Goal: Task Accomplishment & Management: Complete application form

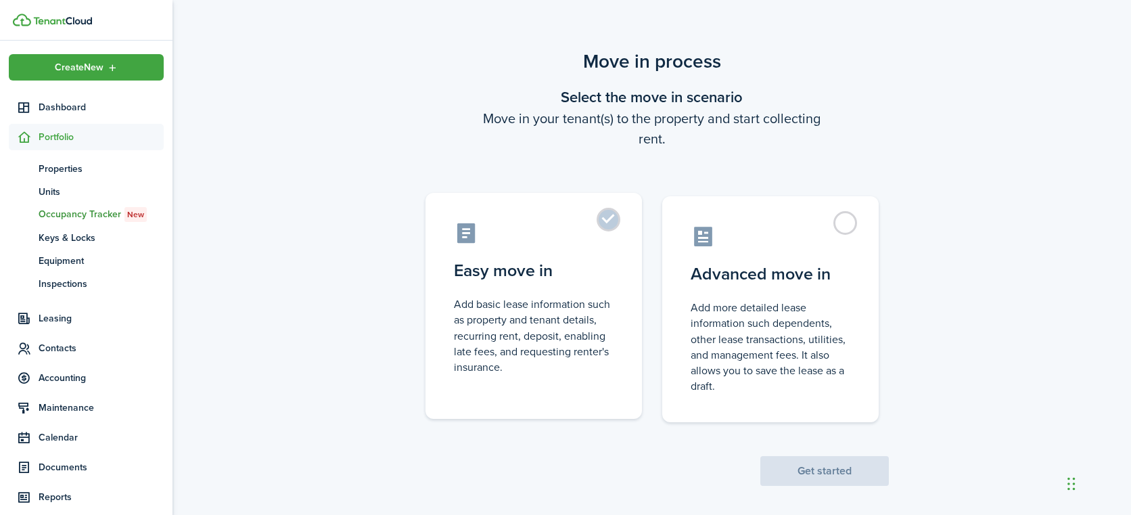
click at [603, 220] on label "Easy move in Add basic lease information such as property and tenant details, r…" at bounding box center [533, 306] width 216 height 226
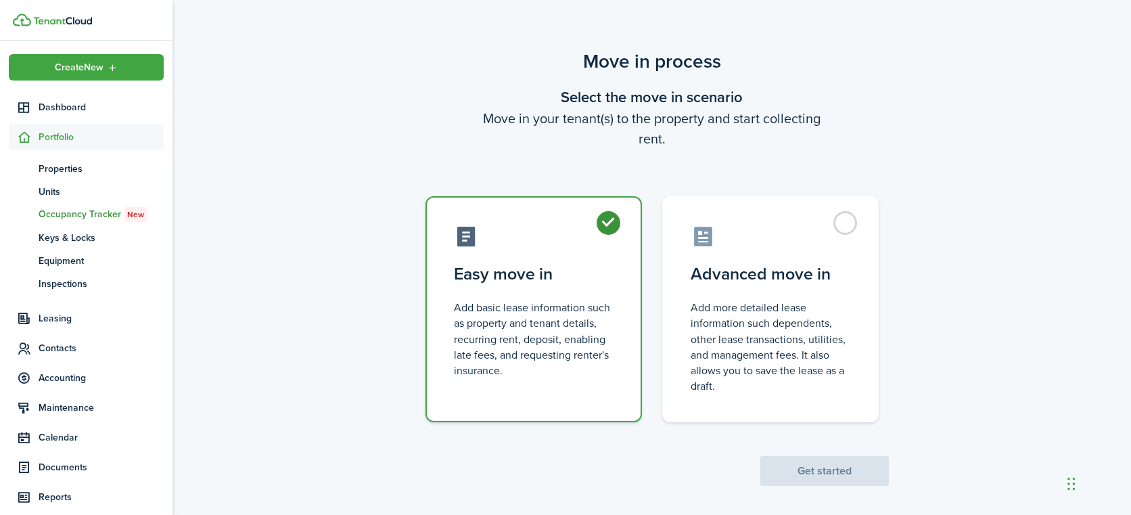
radio input "true"
click at [823, 468] on button "Get started" at bounding box center [824, 471] width 128 height 30
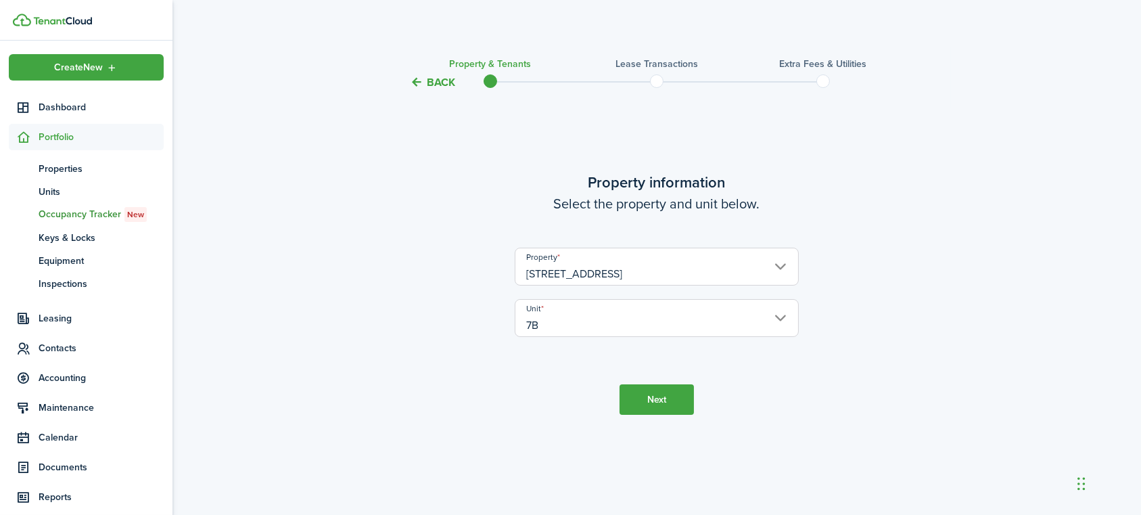
click at [649, 404] on button "Next" at bounding box center [656, 399] width 74 height 30
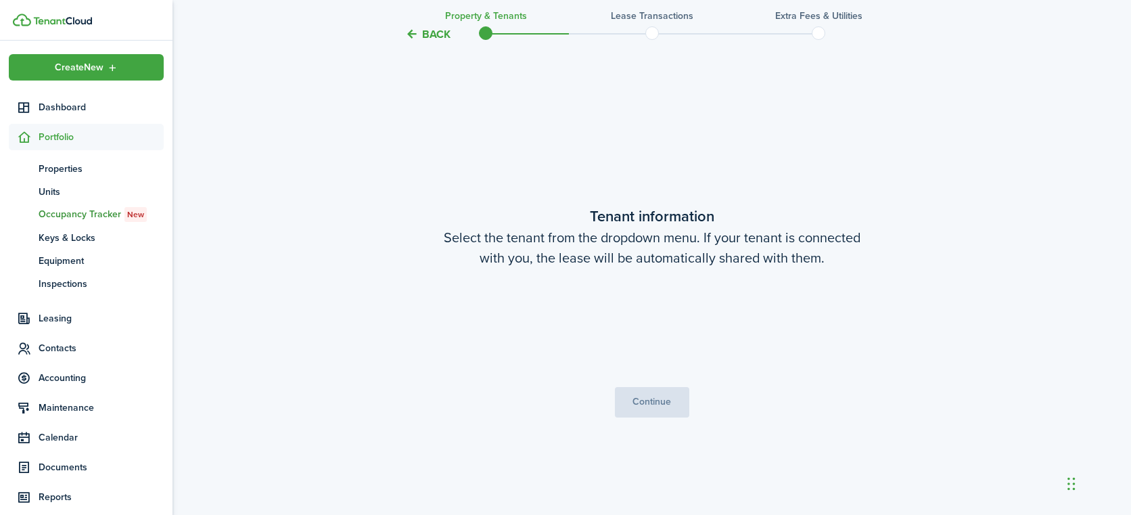
scroll to position [424, 0]
click at [770, 321] on span "Choose a tenant" at bounding box center [652, 327] width 283 height 23
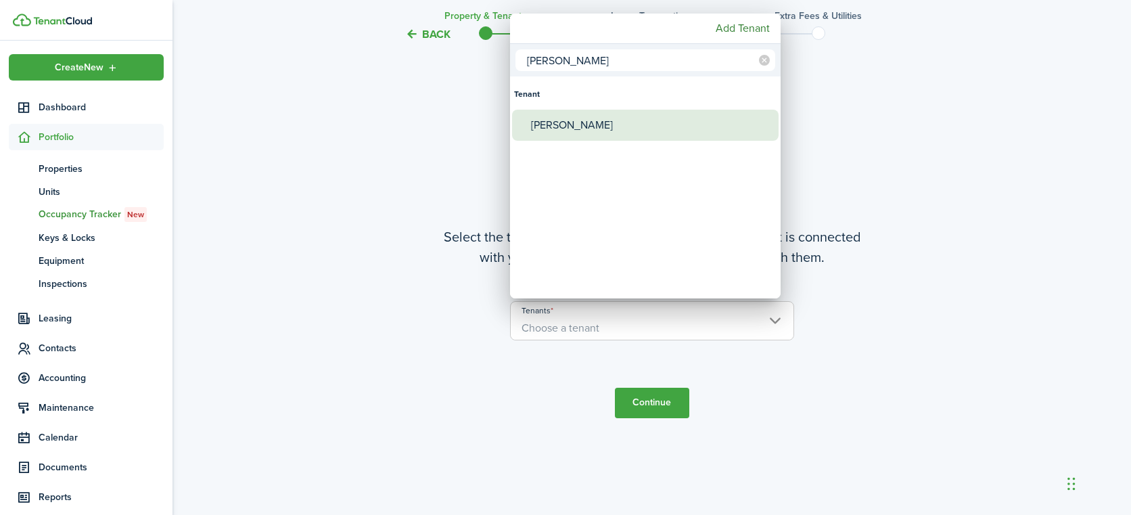
type input "[PERSON_NAME]"
click at [590, 136] on div "[PERSON_NAME]" at bounding box center [650, 125] width 239 height 31
type input "[PERSON_NAME]"
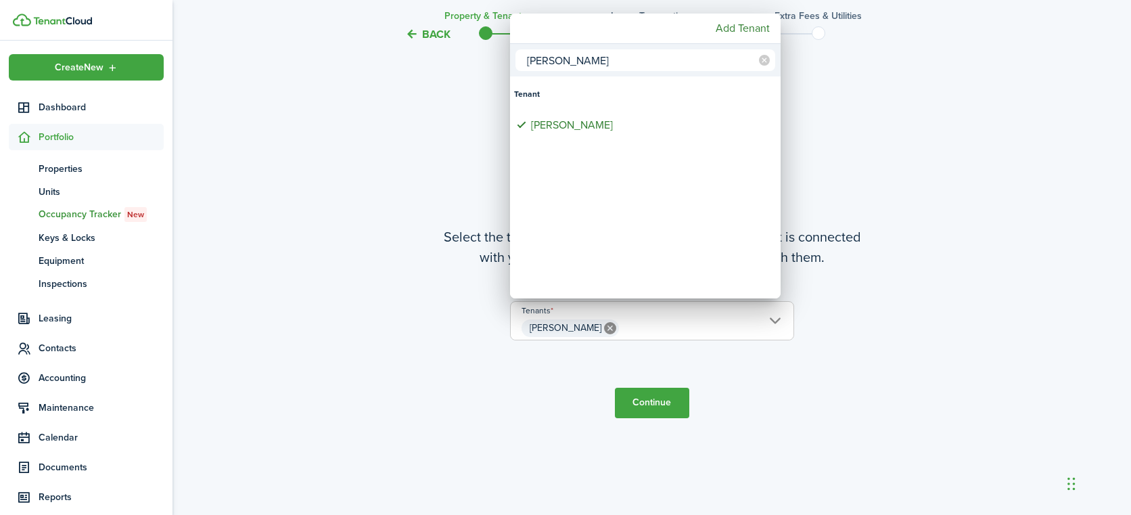
click at [898, 137] on div at bounding box center [565, 257] width 1347 height 731
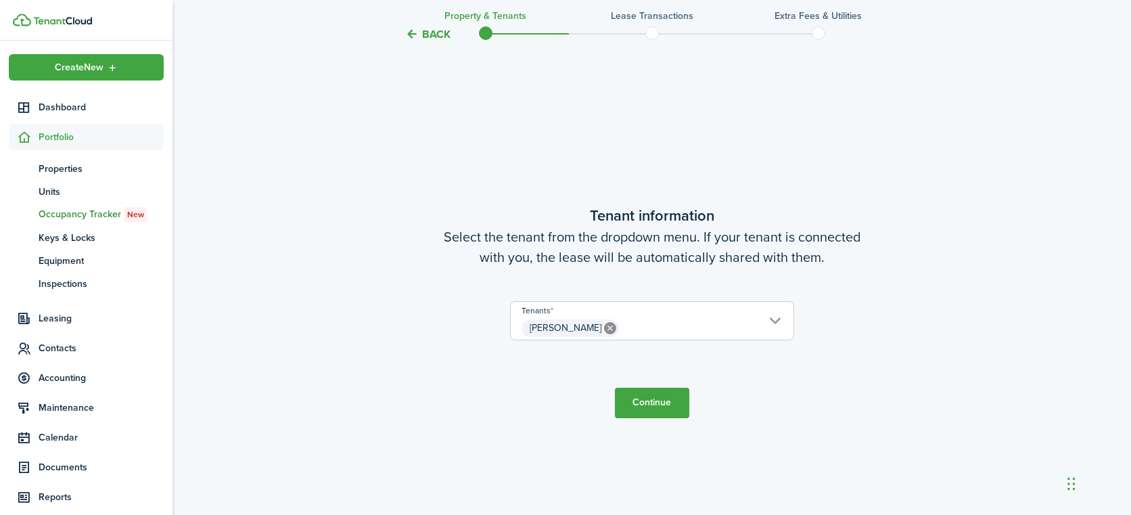
click at [646, 402] on button "Continue" at bounding box center [652, 402] width 74 height 30
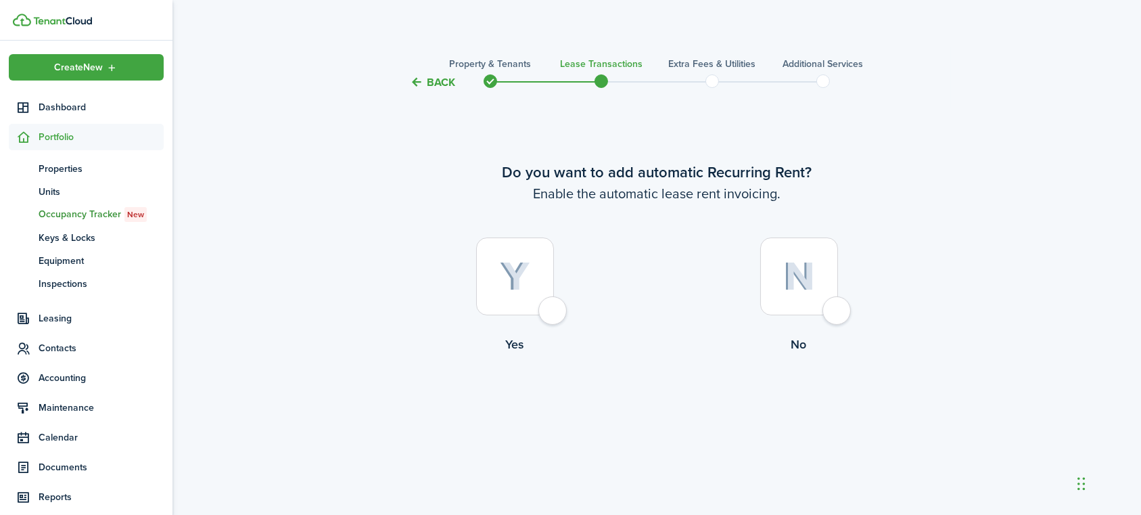
click at [540, 307] on div at bounding box center [515, 276] width 78 height 78
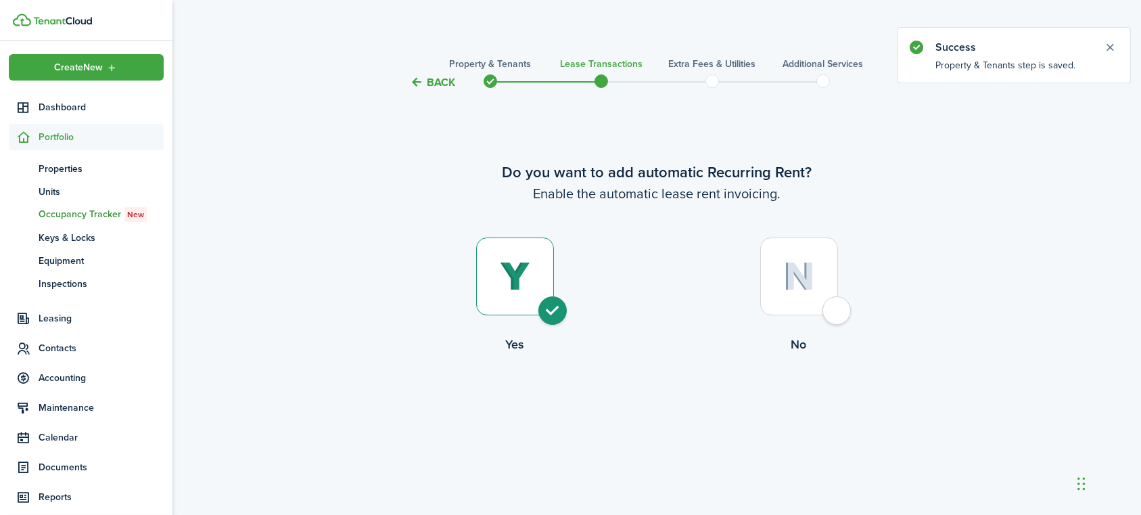
radio input "true"
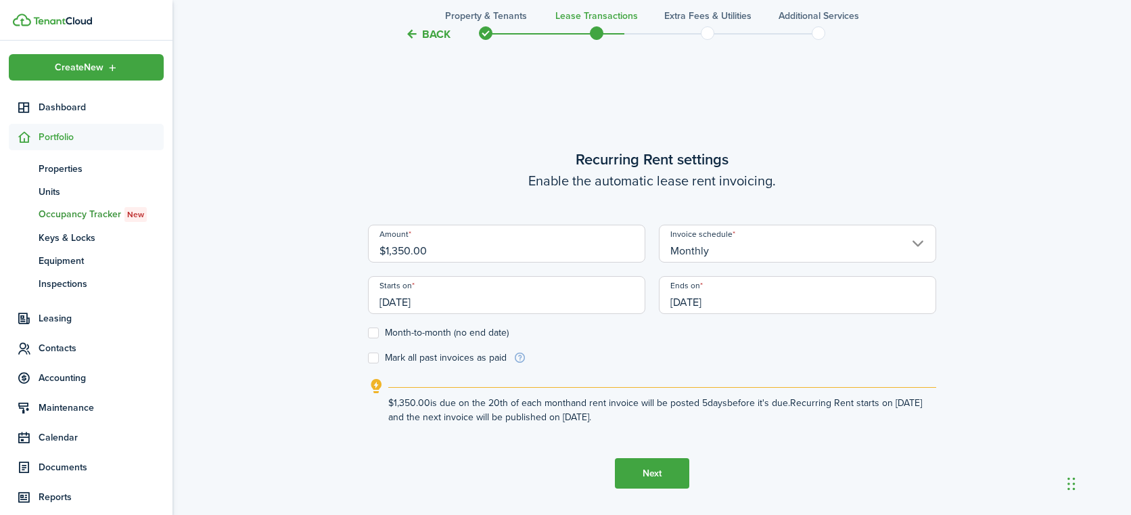
scroll to position [424, 0]
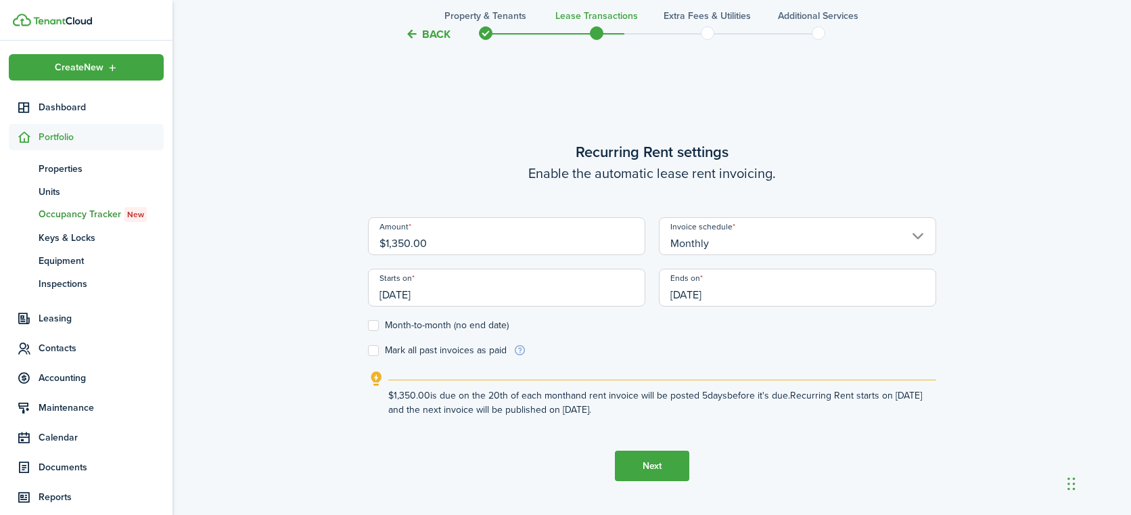
click at [451, 239] on input "$1,350.00" at bounding box center [506, 236] width 277 height 38
type input "$"
type input "$1,700.00"
click at [305, 264] on div "Back Property & Tenants Lease Transactions Extra fees & Utilities Additional Se…" at bounding box center [651, 95] width 958 height 945
click at [374, 327] on label "Month-to-month (no end date)" at bounding box center [438, 325] width 141 height 11
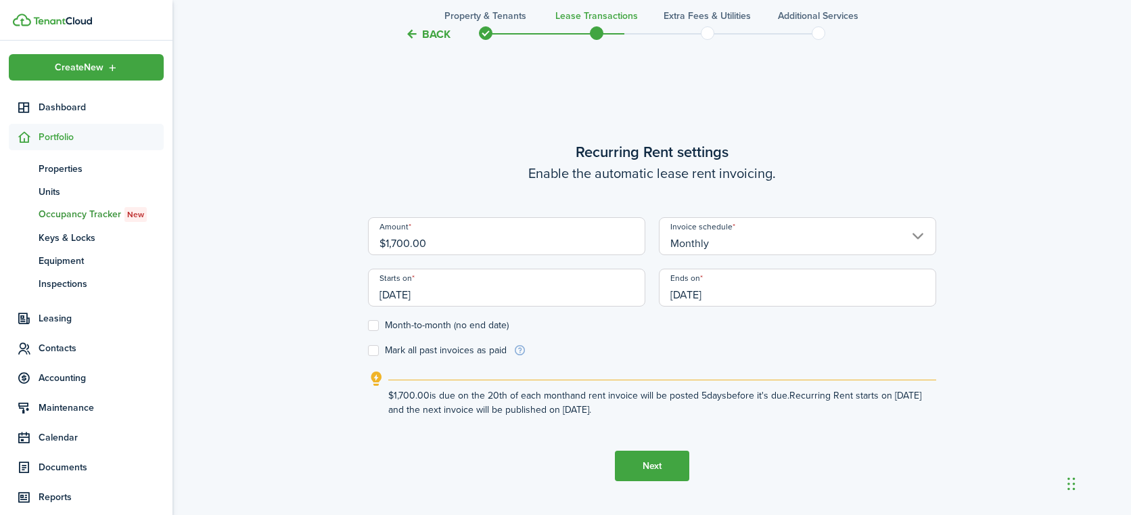
click at [368, 326] on input "Month-to-month (no end date)" at bounding box center [367, 325] width 1 height 1
checkbox input "true"
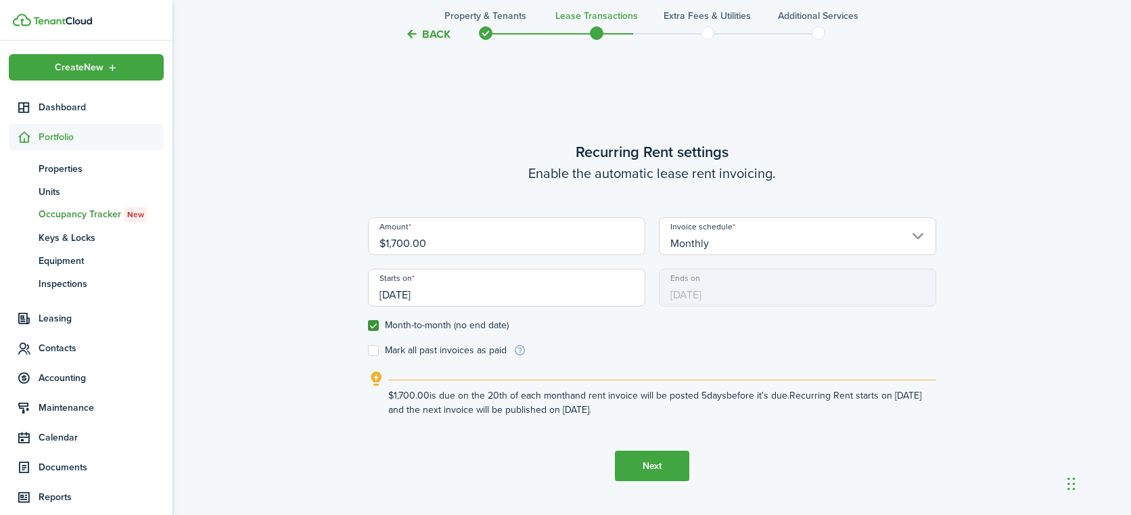
click at [444, 290] on input "[DATE]" at bounding box center [506, 287] width 277 height 38
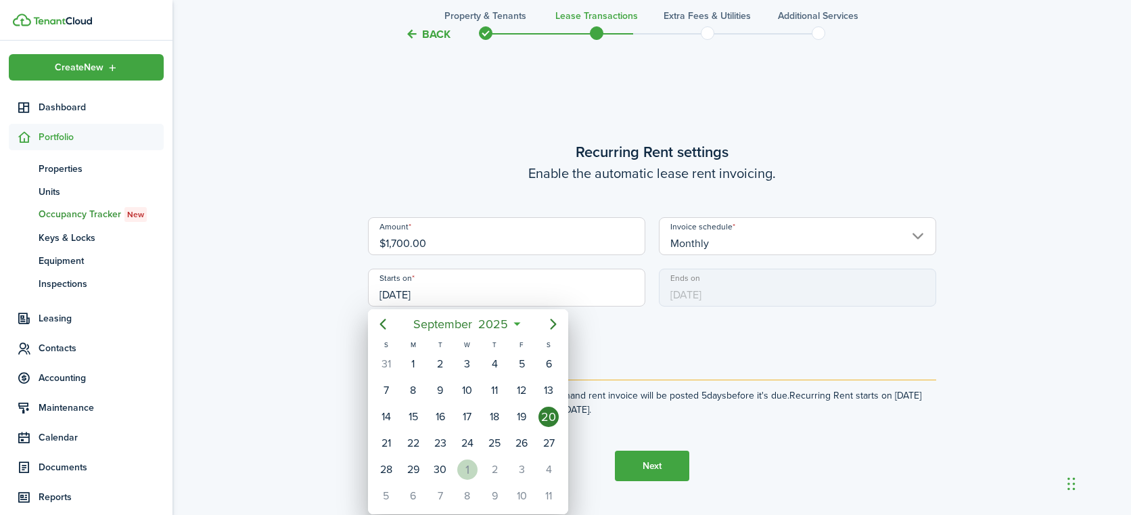
click at [470, 467] on div "1" at bounding box center [467, 469] width 20 height 20
type input "[DATE]"
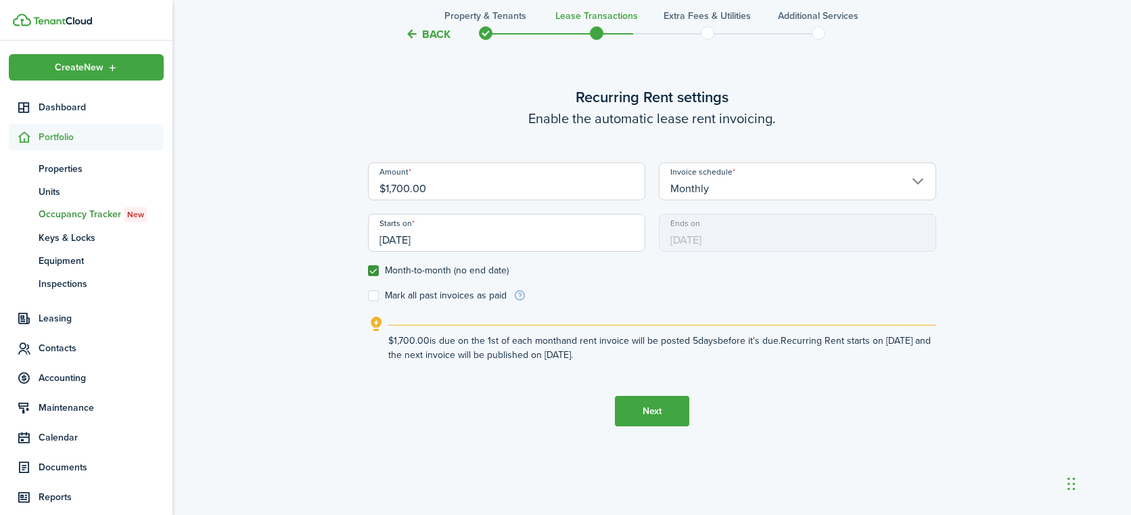
scroll to position [492, 0]
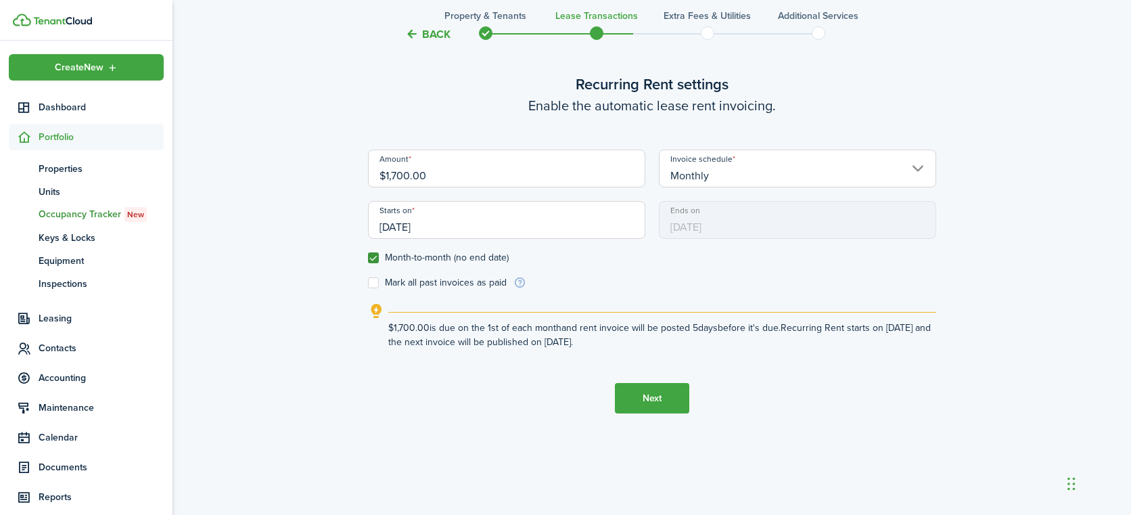
click at [642, 396] on button "Next" at bounding box center [652, 398] width 74 height 30
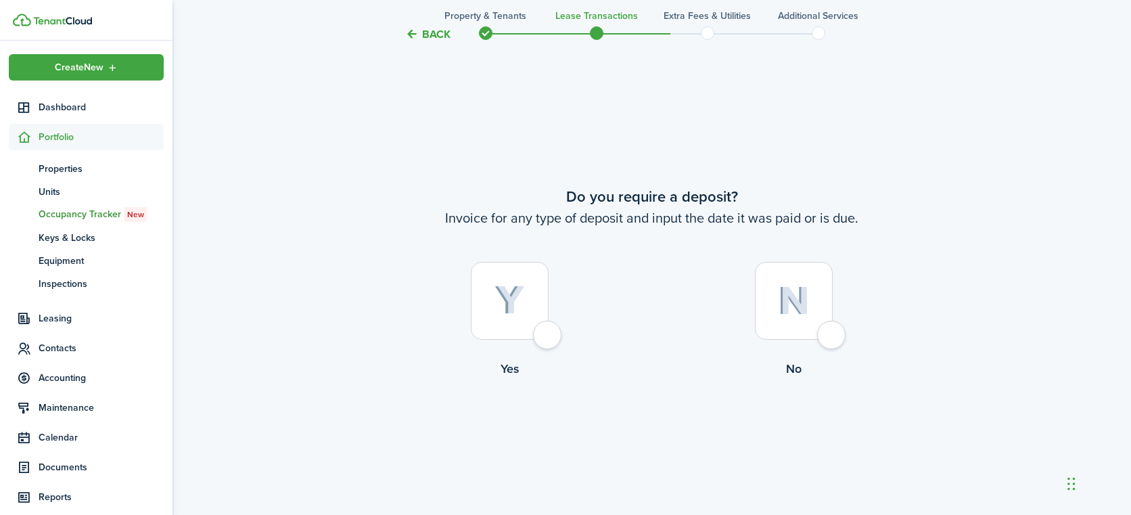
scroll to position [939, 0]
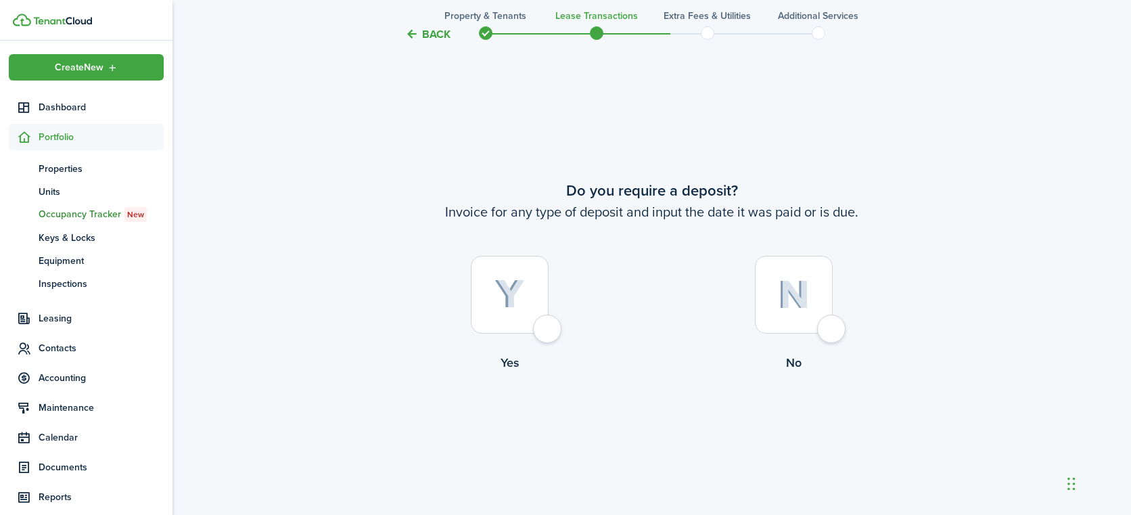
click at [828, 330] on div at bounding box center [794, 295] width 78 height 78
radio input "true"
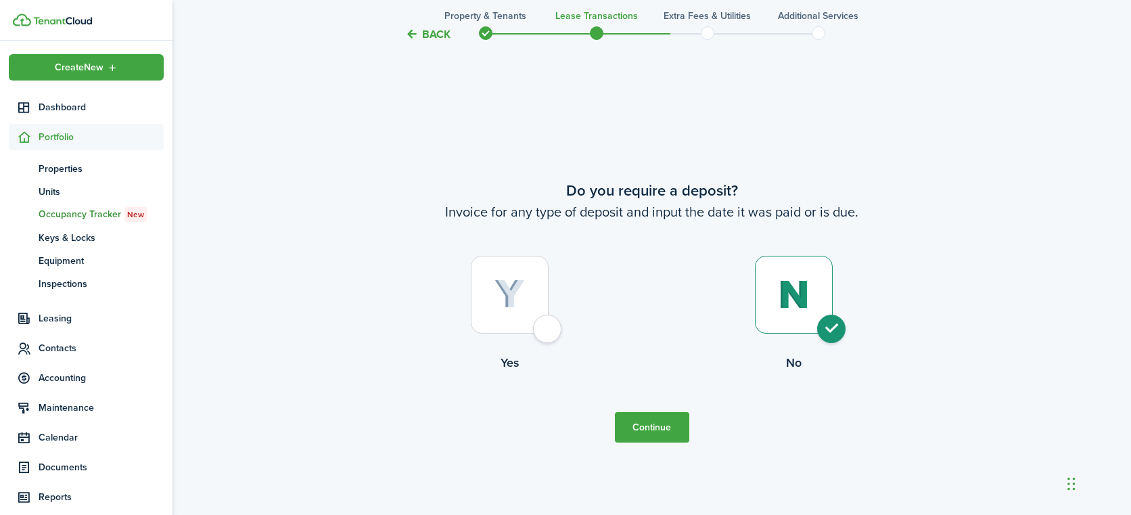
click at [655, 427] on button "Continue" at bounding box center [652, 427] width 74 height 30
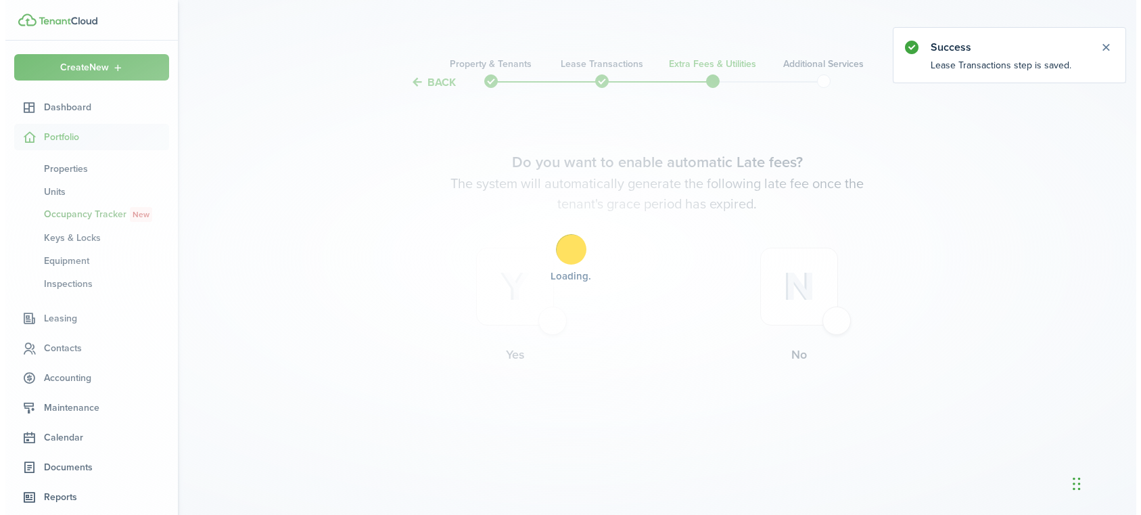
scroll to position [0, 0]
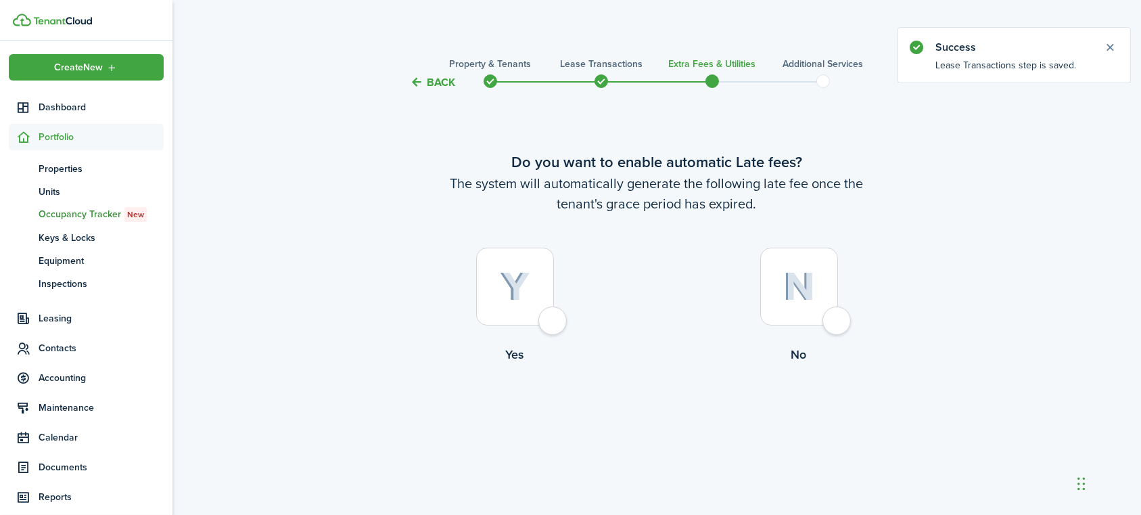
click at [831, 319] on div at bounding box center [799, 286] width 78 height 78
radio input "true"
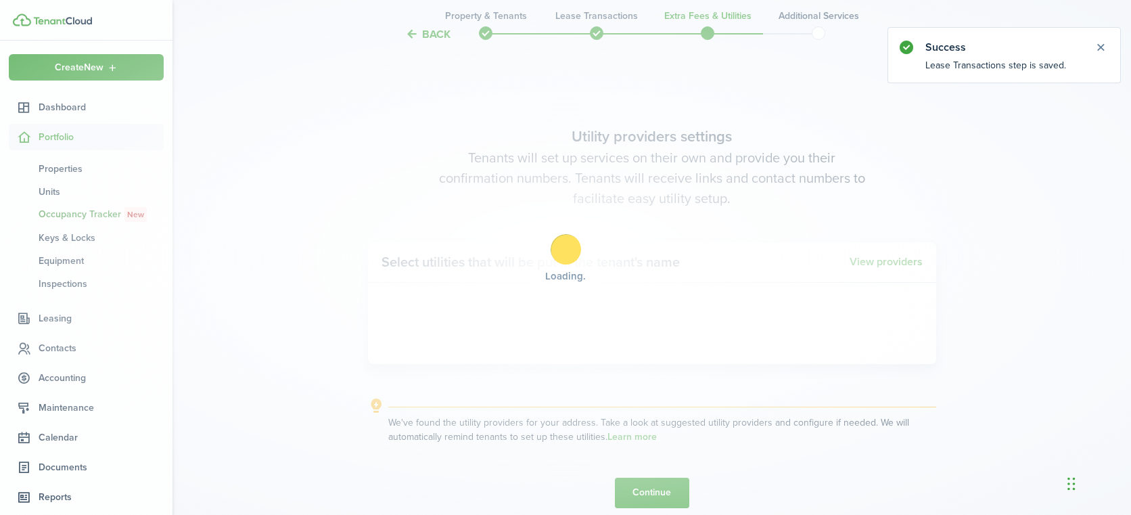
scroll to position [424, 0]
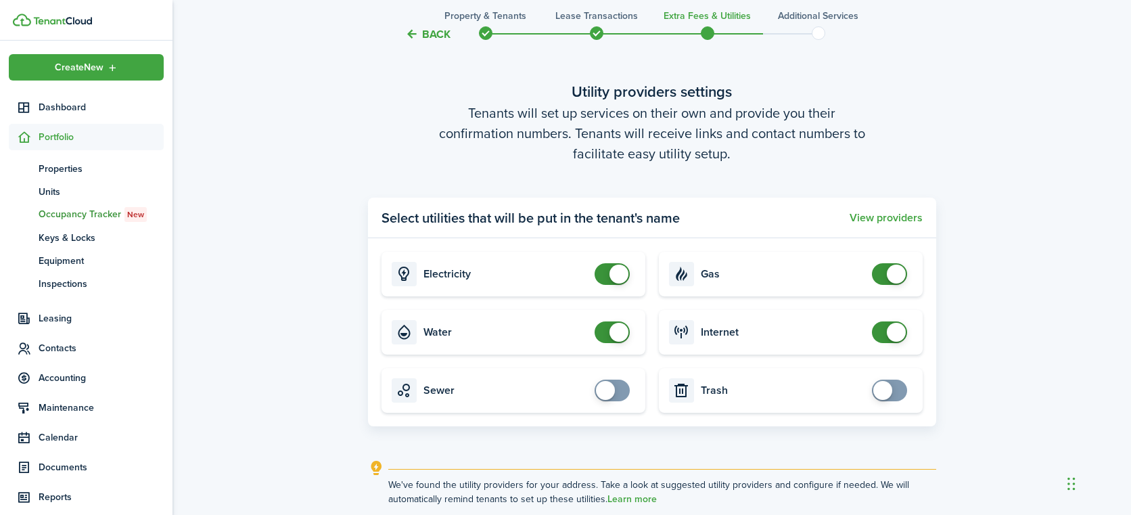
checkbox input "false"
click at [619, 332] on span at bounding box center [618, 332] width 19 height 19
checkbox input "false"
click at [889, 273] on span at bounding box center [896, 273] width 19 height 19
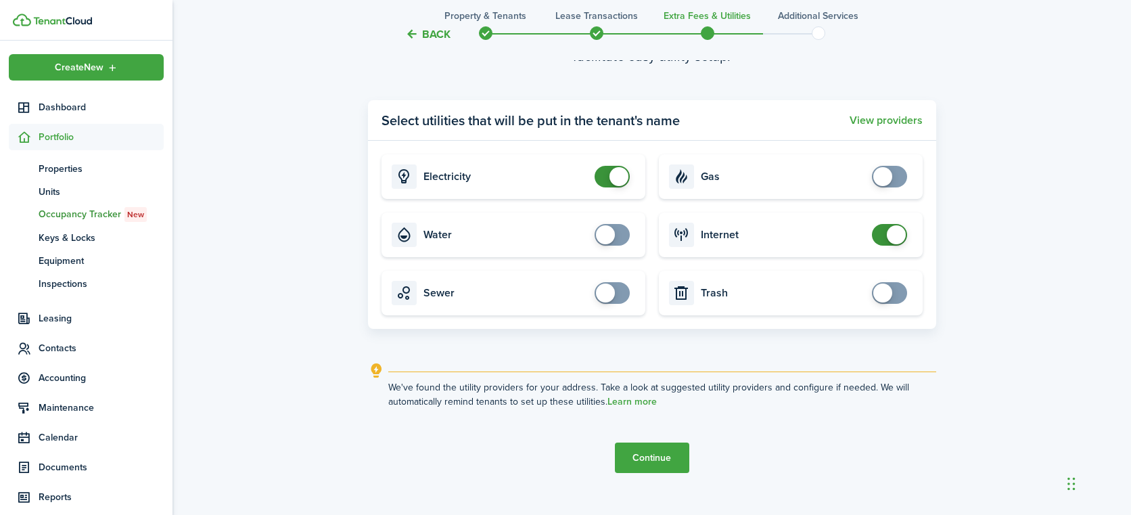
scroll to position [544, 0]
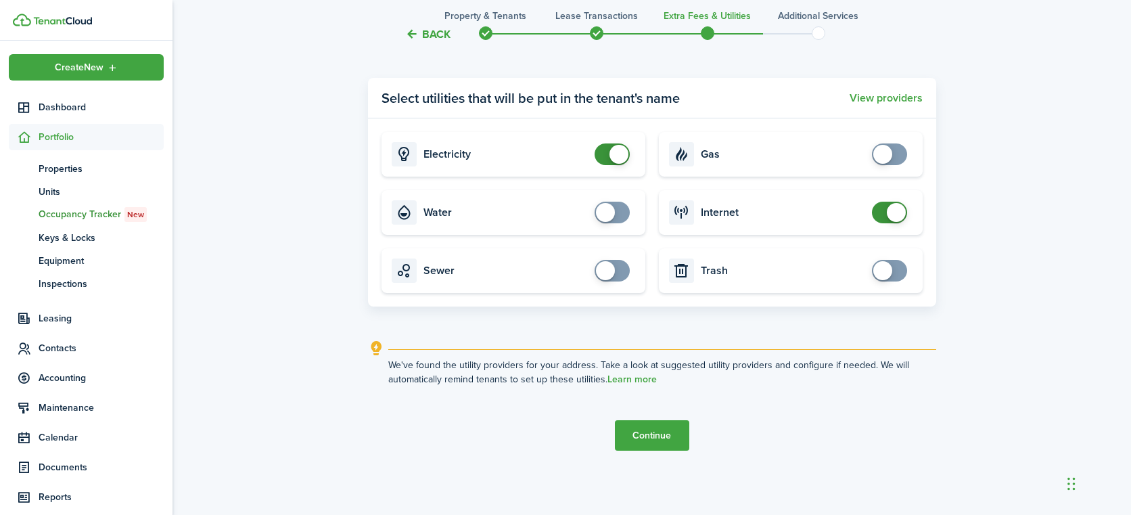
click at [650, 434] on button "Continue" at bounding box center [652, 435] width 74 height 30
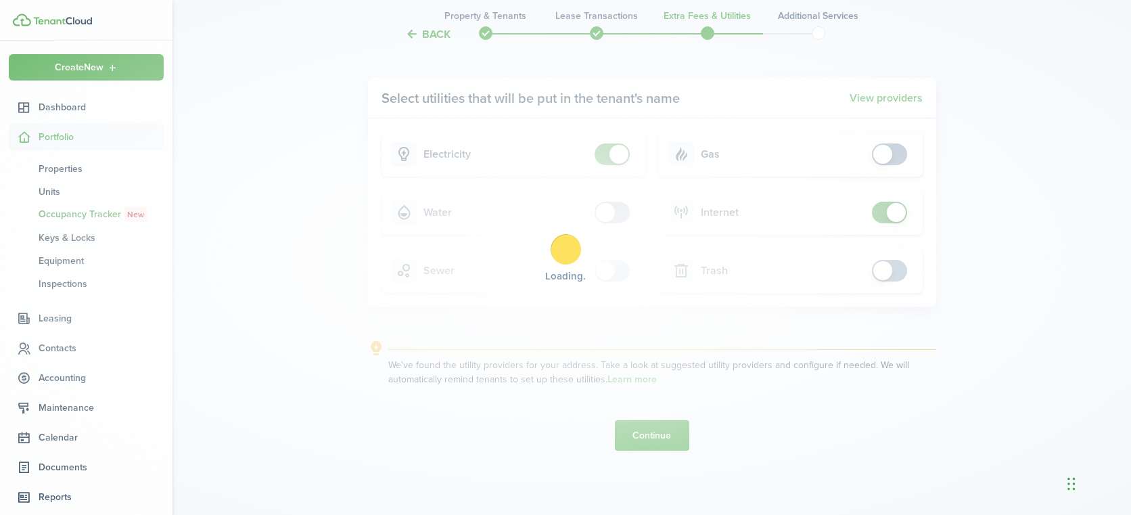
scroll to position [0, 0]
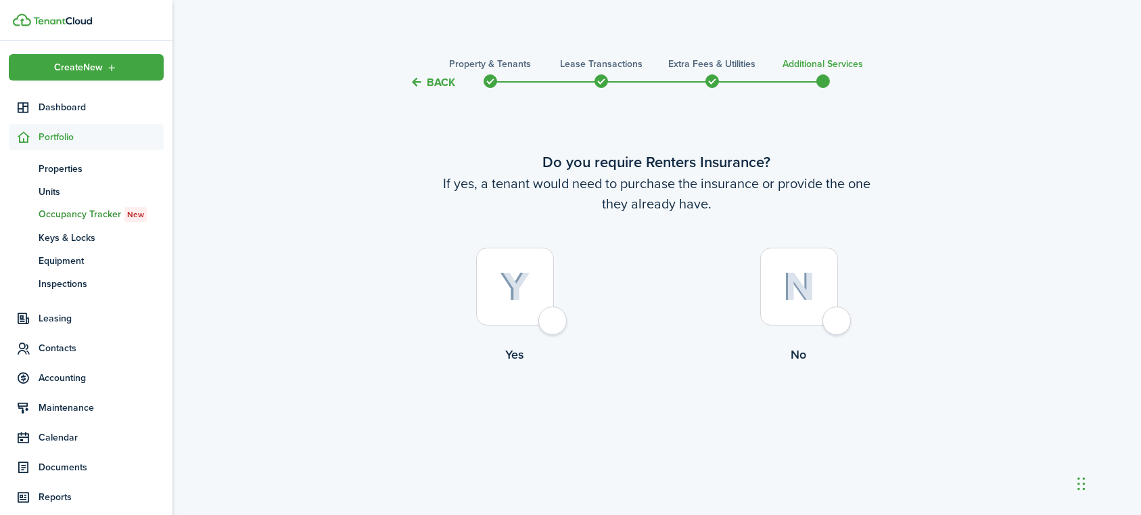
click at [826, 319] on div at bounding box center [799, 286] width 78 height 78
radio input "true"
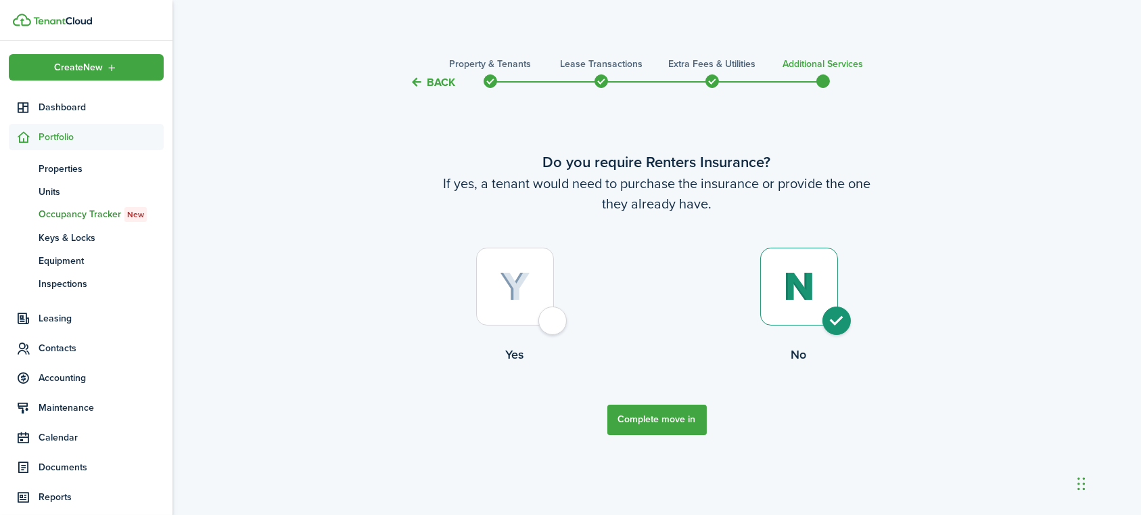
click at [649, 417] on button "Complete move in" at bounding box center [656, 419] width 99 height 30
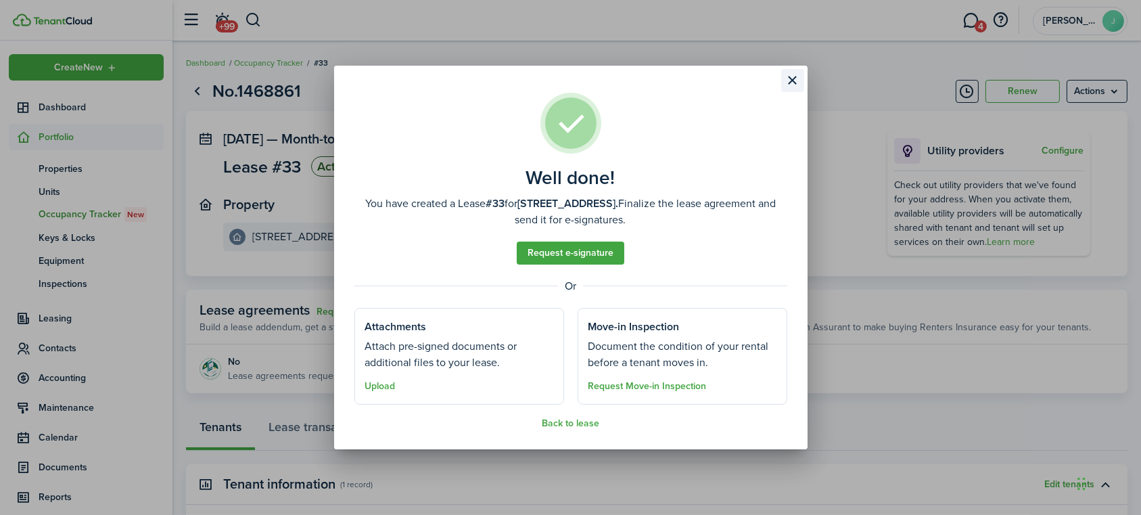
click at [799, 81] on button "Close modal" at bounding box center [792, 80] width 23 height 23
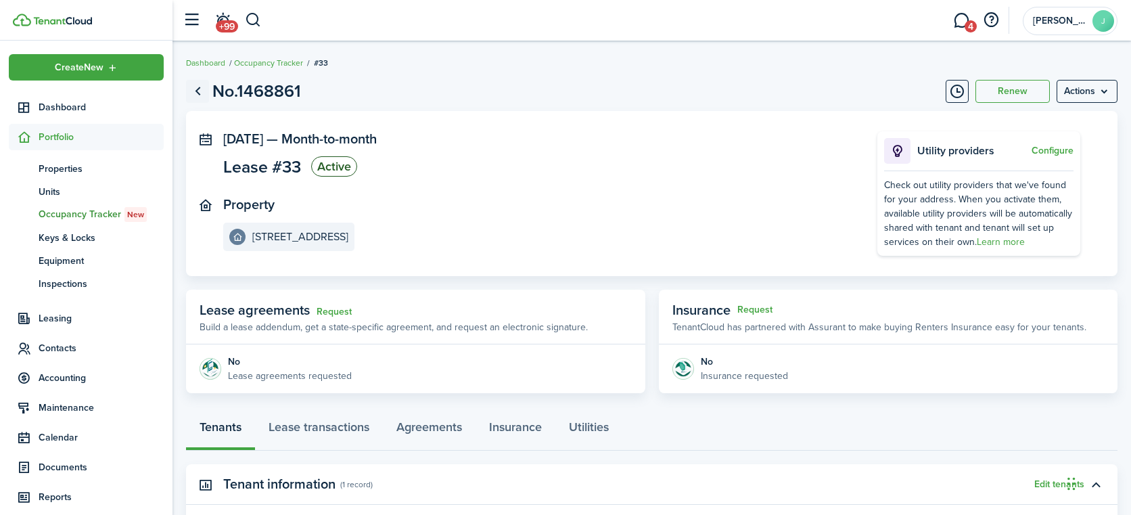
click at [197, 89] on link "Go back" at bounding box center [197, 91] width 23 height 23
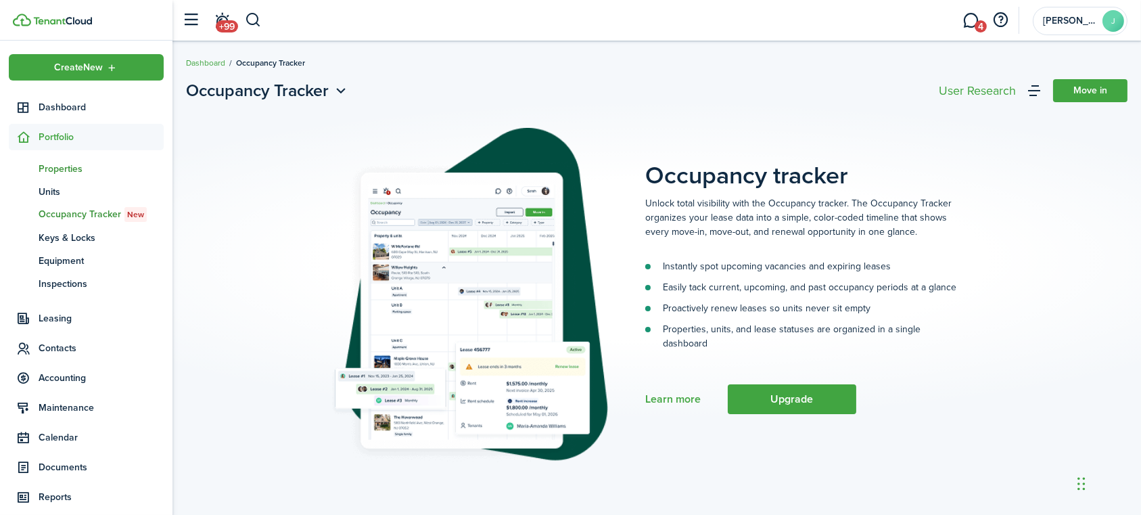
click at [63, 166] on span "Properties" at bounding box center [101, 169] width 125 height 14
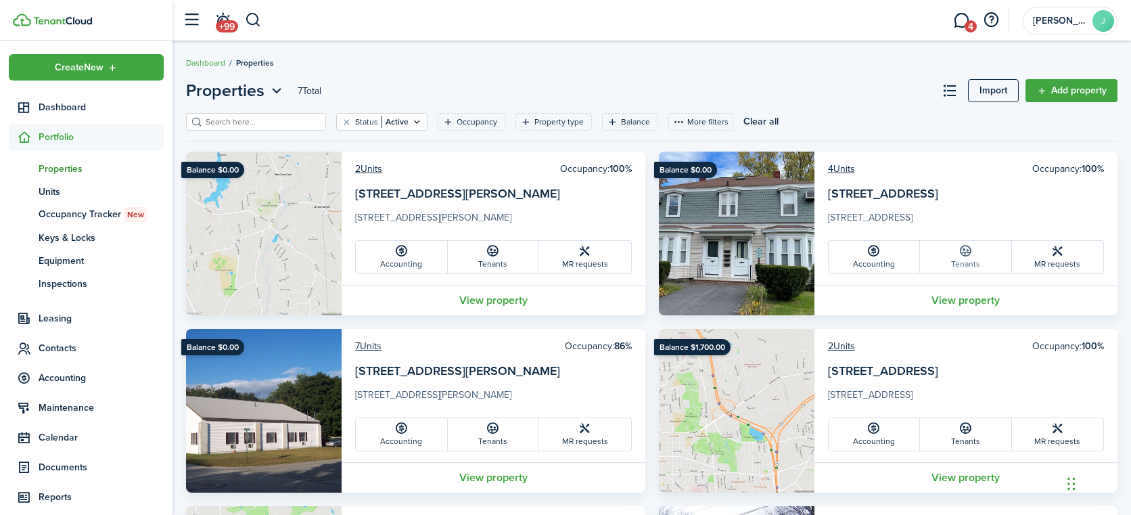
click at [968, 256] on icon at bounding box center [965, 251] width 14 height 14
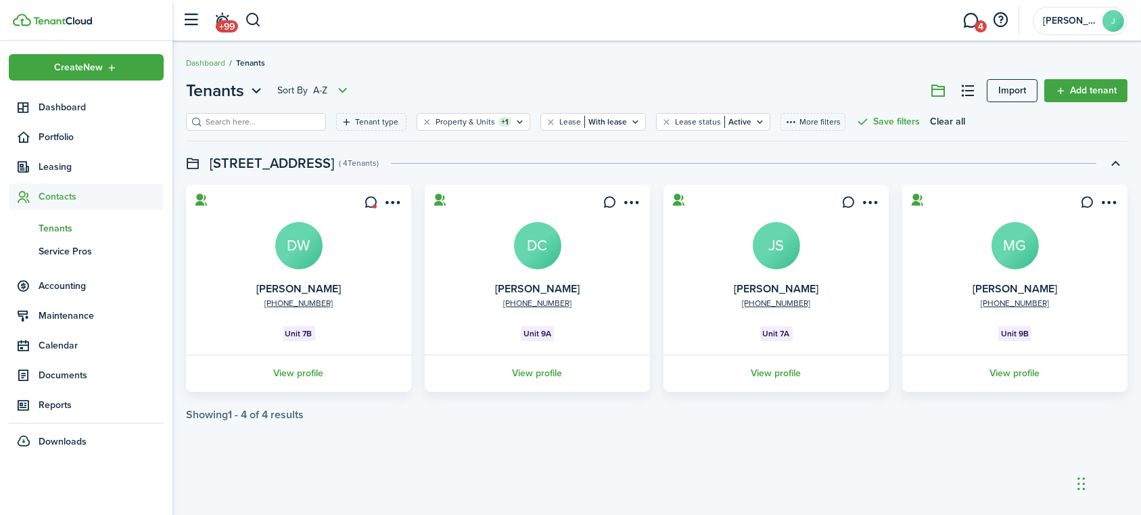
click at [361, 273] on card "[PHONE_NUMBER] [PERSON_NAME] DW Unit 7B View profile" at bounding box center [298, 288] width 225 height 207
click at [308, 250] on avatar-text "DW" at bounding box center [298, 245] width 47 height 47
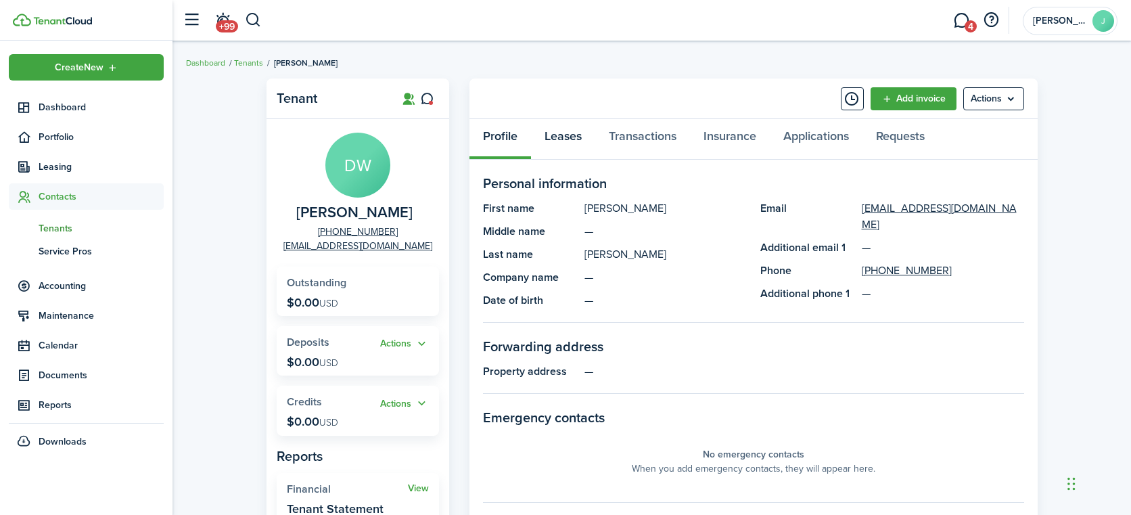
click at [568, 138] on link "Leases" at bounding box center [563, 139] width 64 height 41
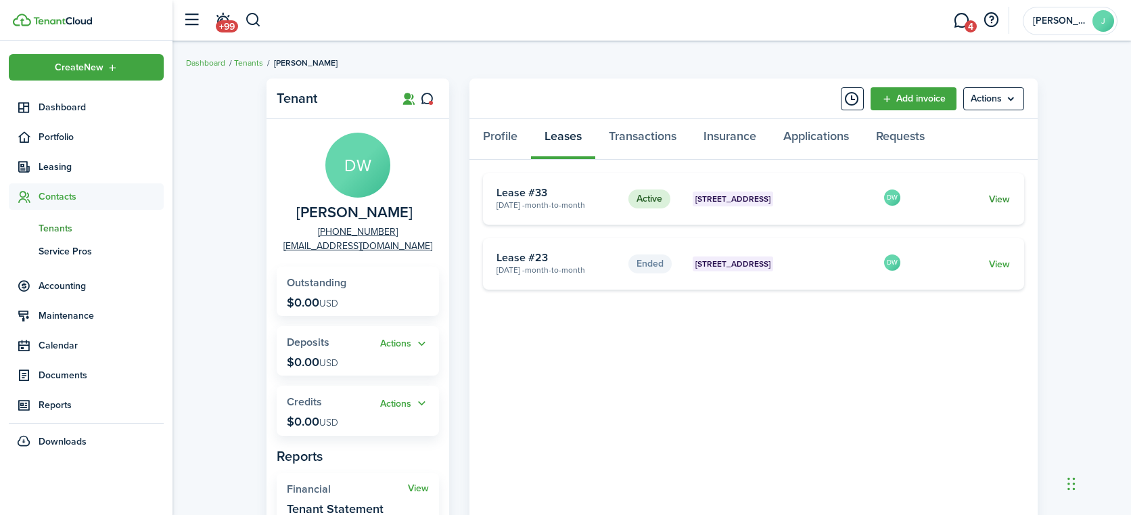
click at [1001, 197] on link "View" at bounding box center [999, 199] width 21 height 14
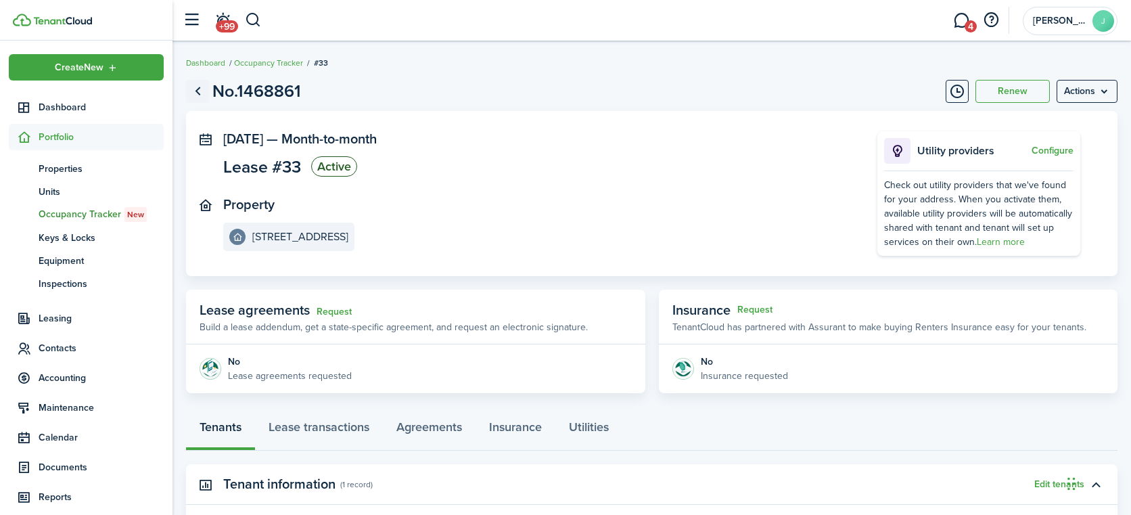
click at [197, 91] on link "Go back" at bounding box center [197, 91] width 23 height 23
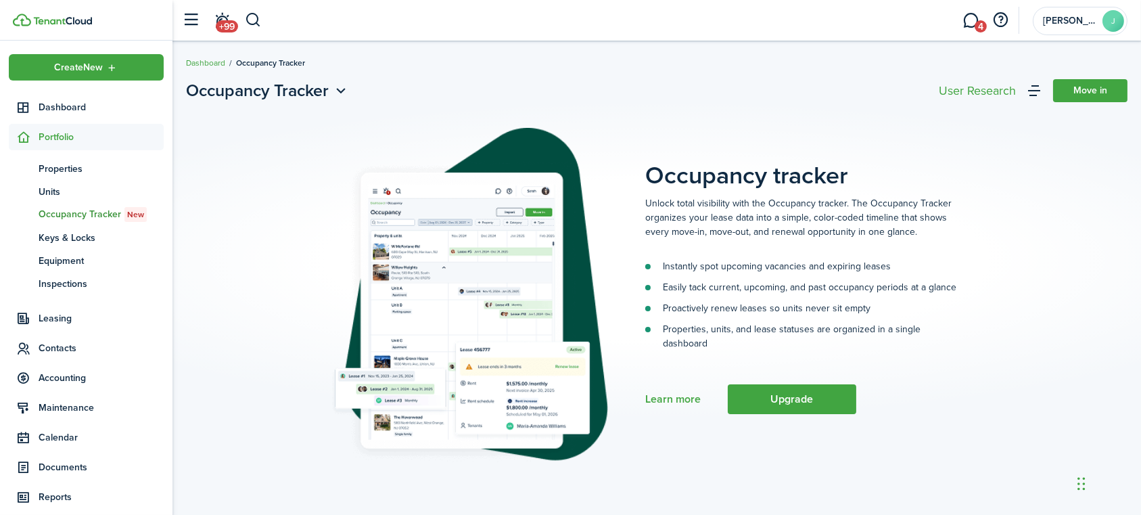
click at [63, 137] on span "Portfolio" at bounding box center [101, 137] width 125 height 14
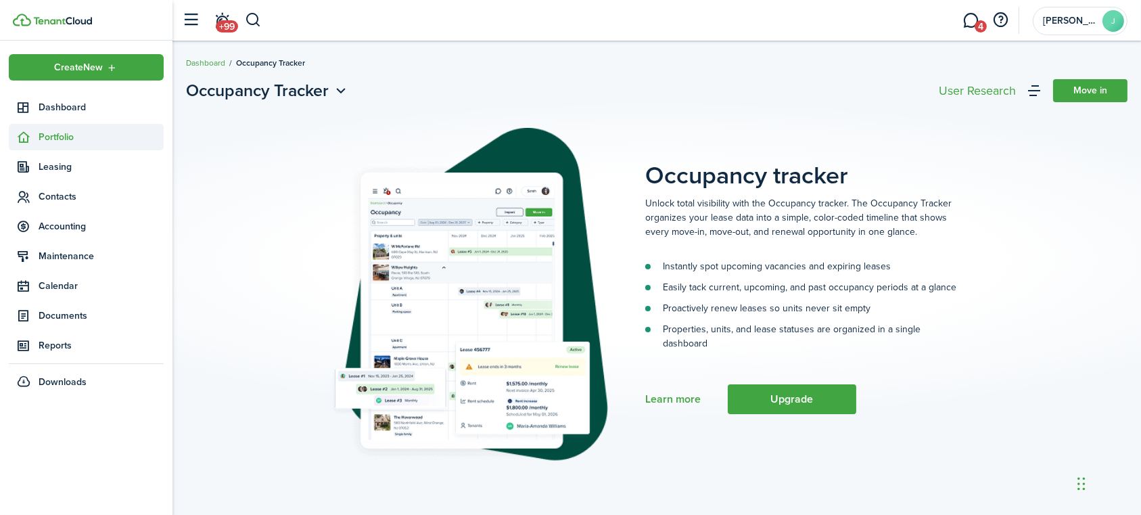
click at [65, 137] on span "Portfolio" at bounding box center [101, 137] width 125 height 14
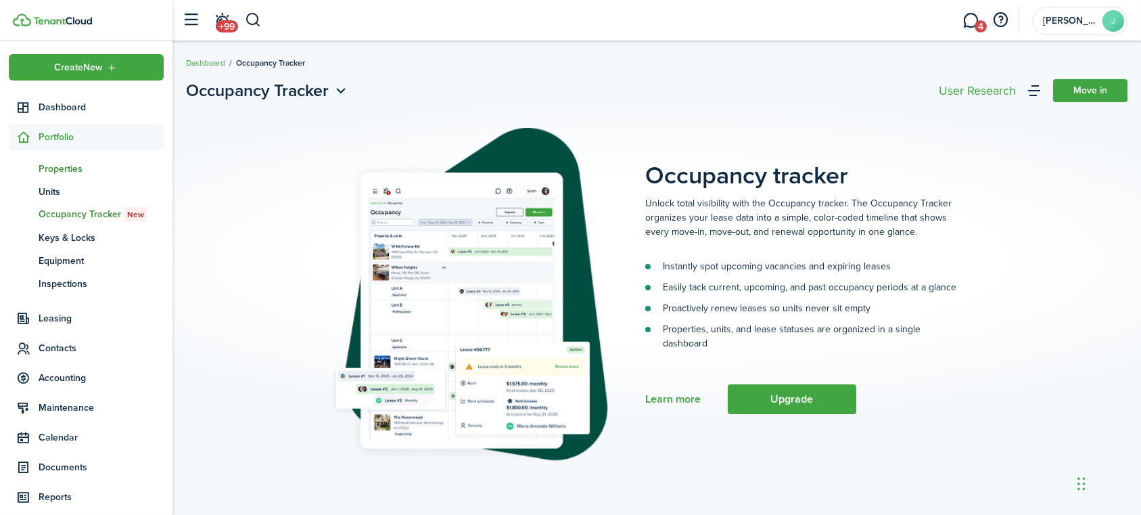
click at [55, 166] on span "Properties" at bounding box center [101, 169] width 125 height 14
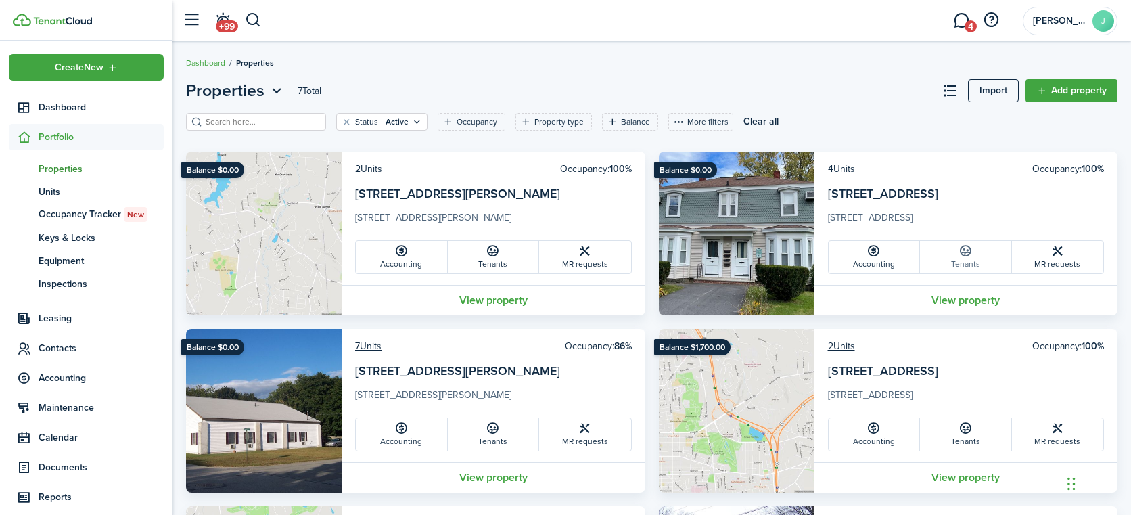
click at [957, 257] on link "Tenants" at bounding box center [966, 257] width 92 height 32
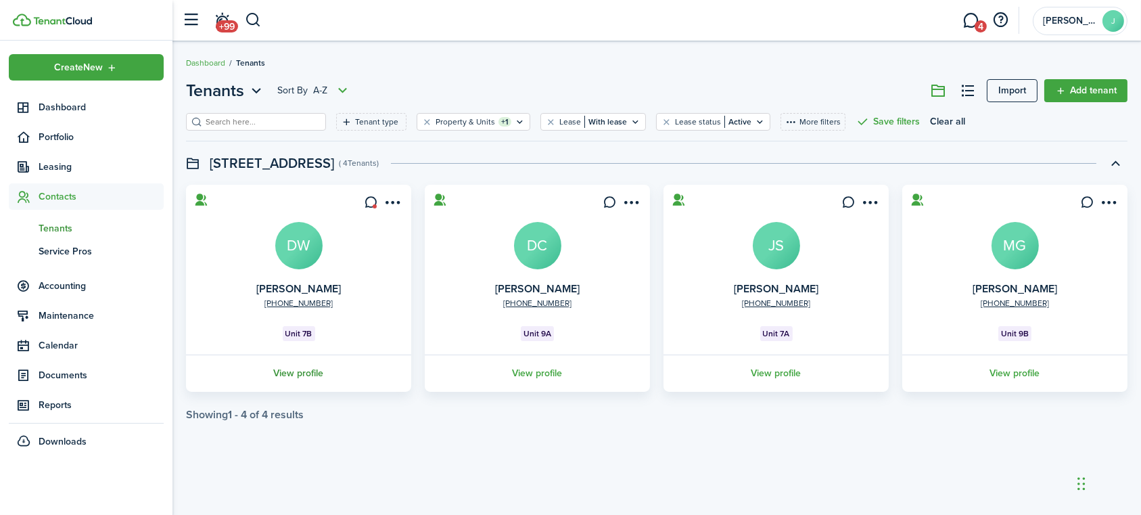
click at [298, 370] on link "View profile" at bounding box center [298, 372] width 229 height 37
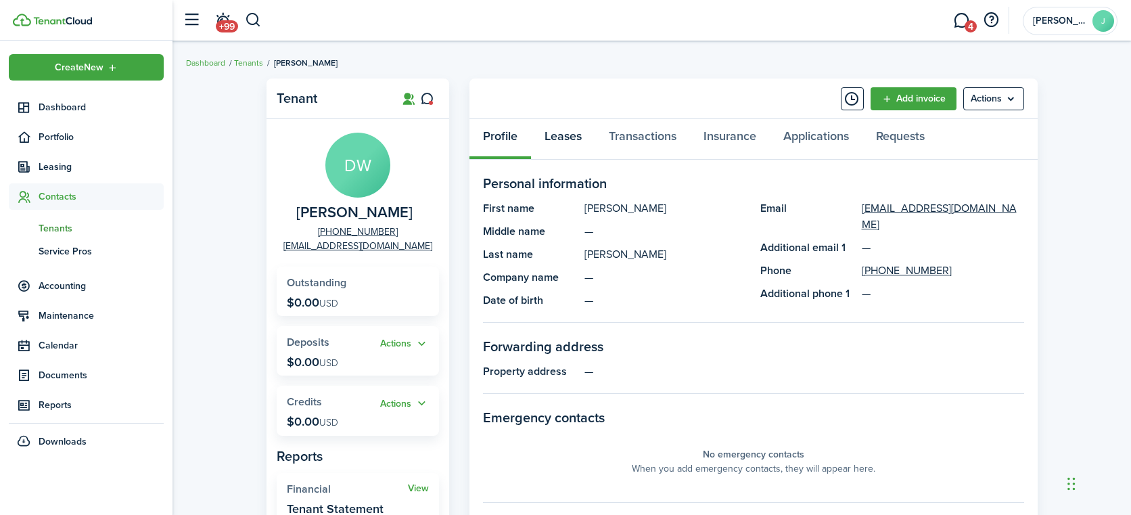
click at [561, 138] on link "Leases" at bounding box center [563, 139] width 64 height 41
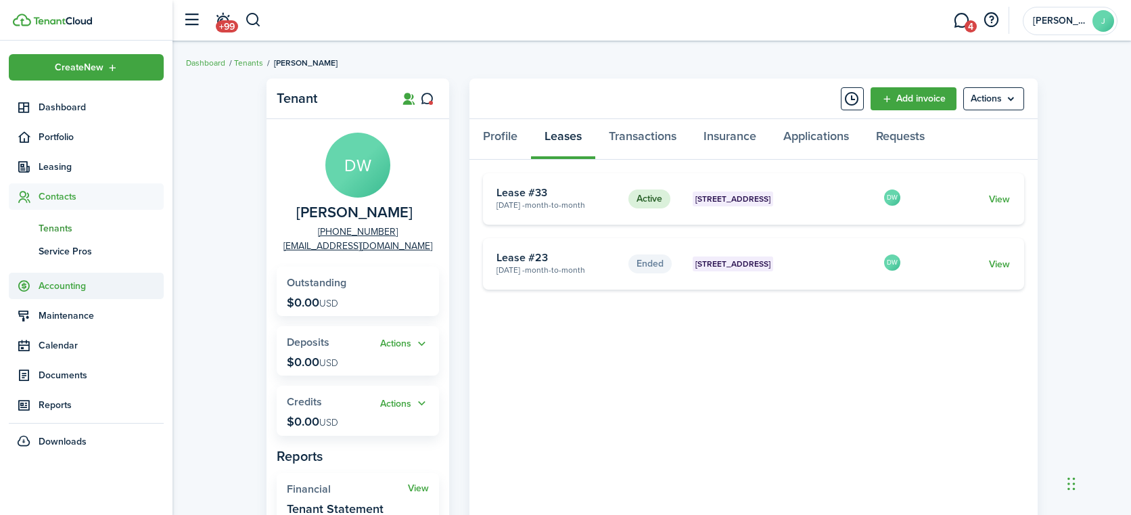
click at [58, 283] on span "Accounting" at bounding box center [101, 286] width 125 height 14
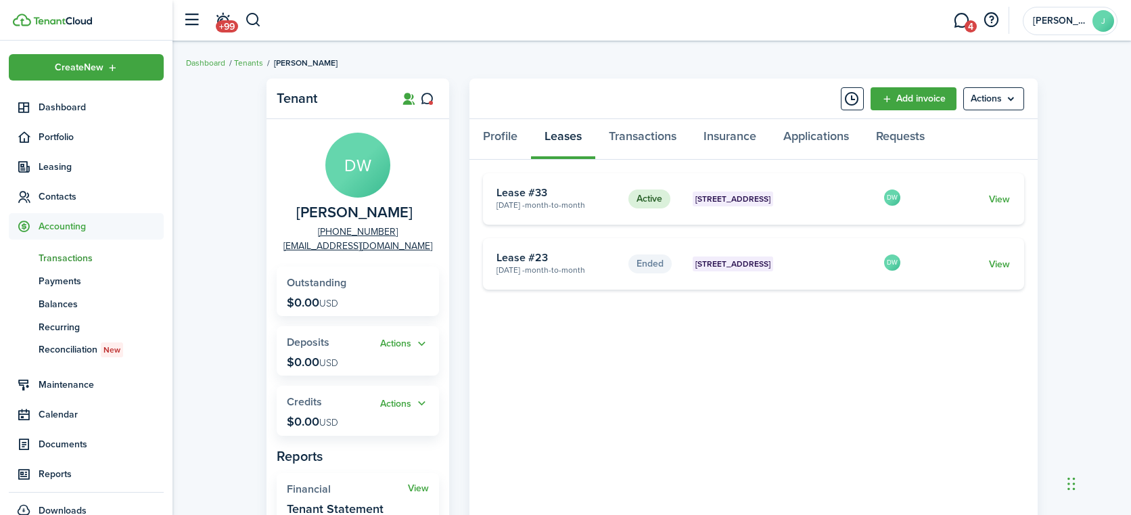
click at [70, 254] on span "Transactions" at bounding box center [101, 258] width 125 height 14
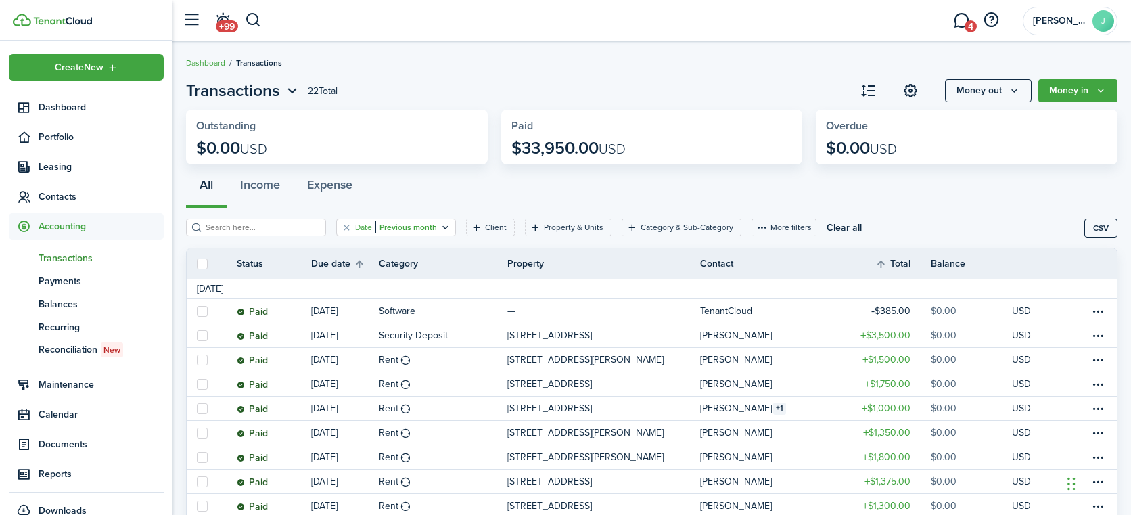
click at [440, 222] on icon "Open filter" at bounding box center [445, 227] width 11 height 11
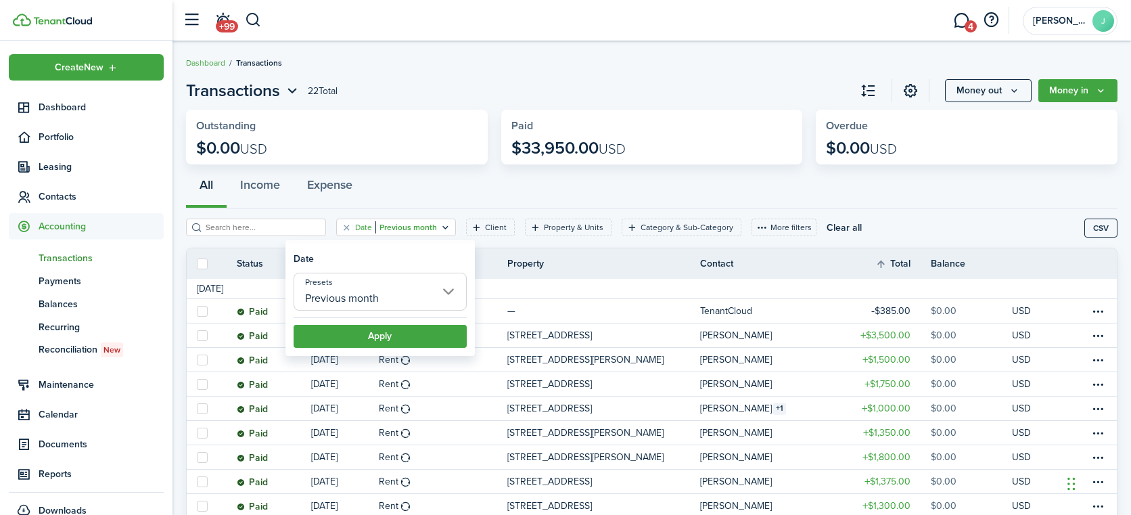
click at [392, 286] on input "Previous month" at bounding box center [379, 292] width 173 height 38
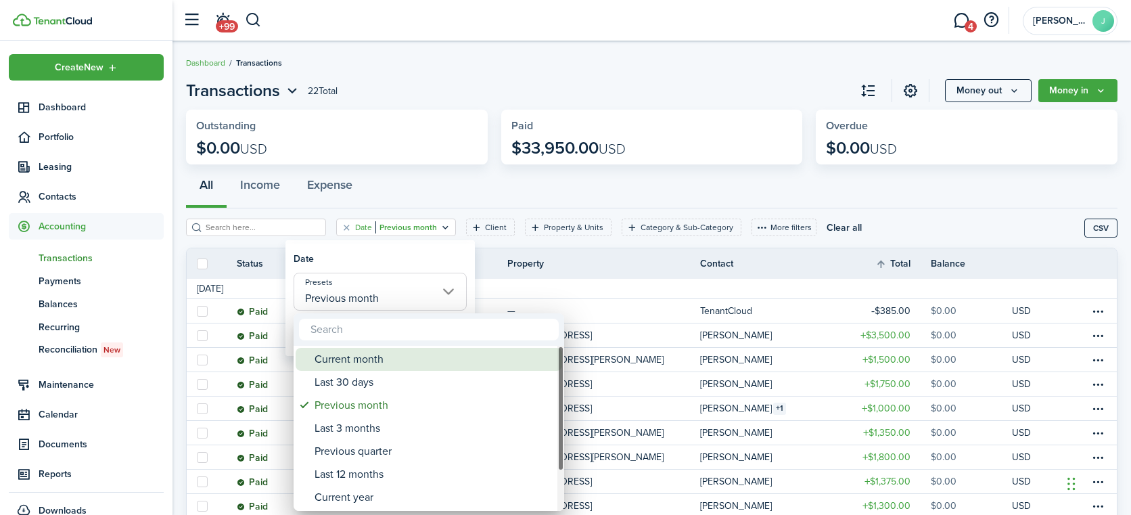
click at [362, 359] on div "Current month" at bounding box center [433, 359] width 239 height 23
type input "Current month"
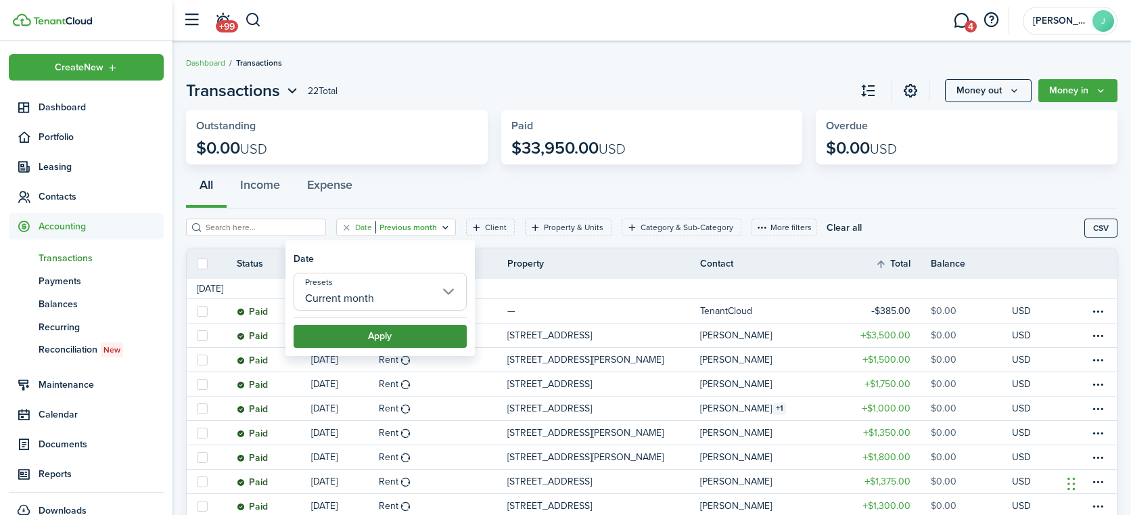
click at [384, 335] on button "Apply" at bounding box center [379, 336] width 173 height 23
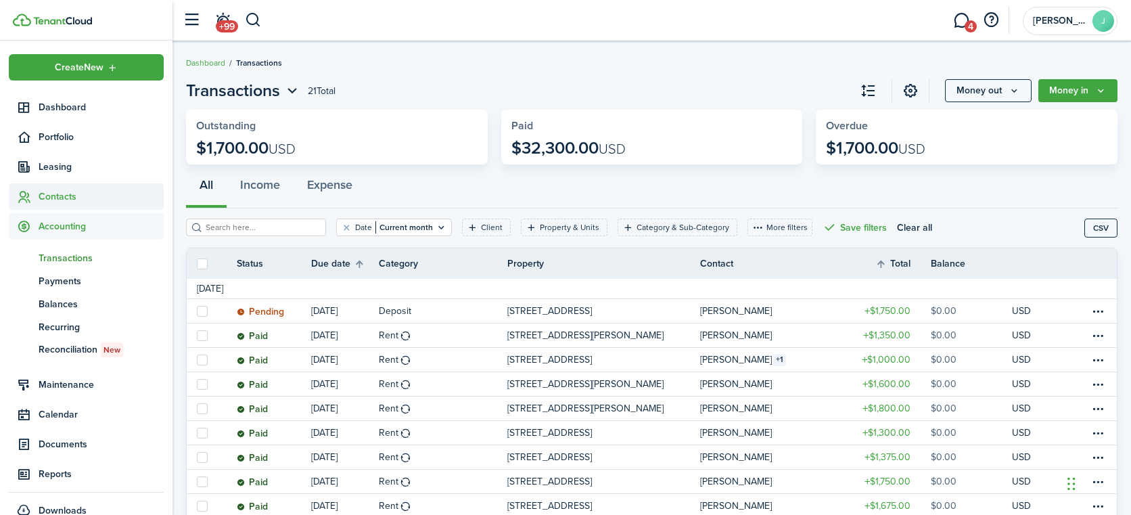
click at [59, 196] on span "Contacts" at bounding box center [101, 196] width 125 height 14
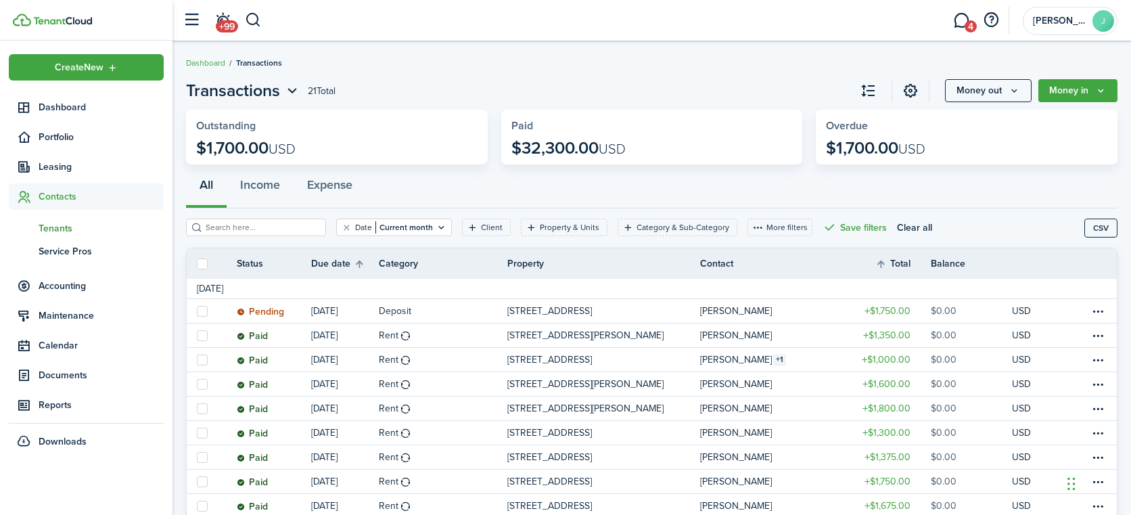
click at [57, 228] on span "Tenants" at bounding box center [101, 228] width 125 height 14
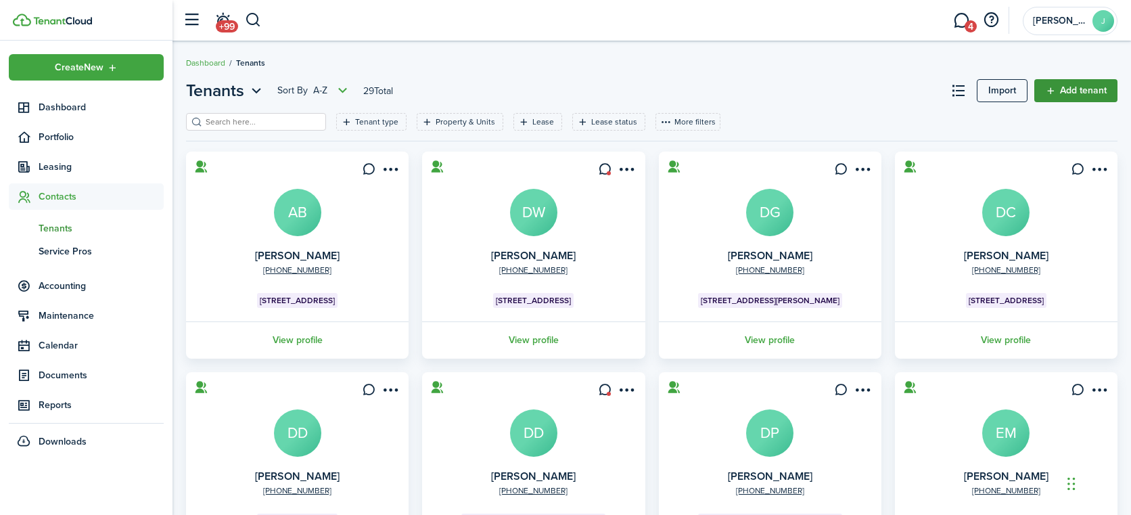
click at [1075, 90] on link "Add tenant" at bounding box center [1075, 90] width 83 height 23
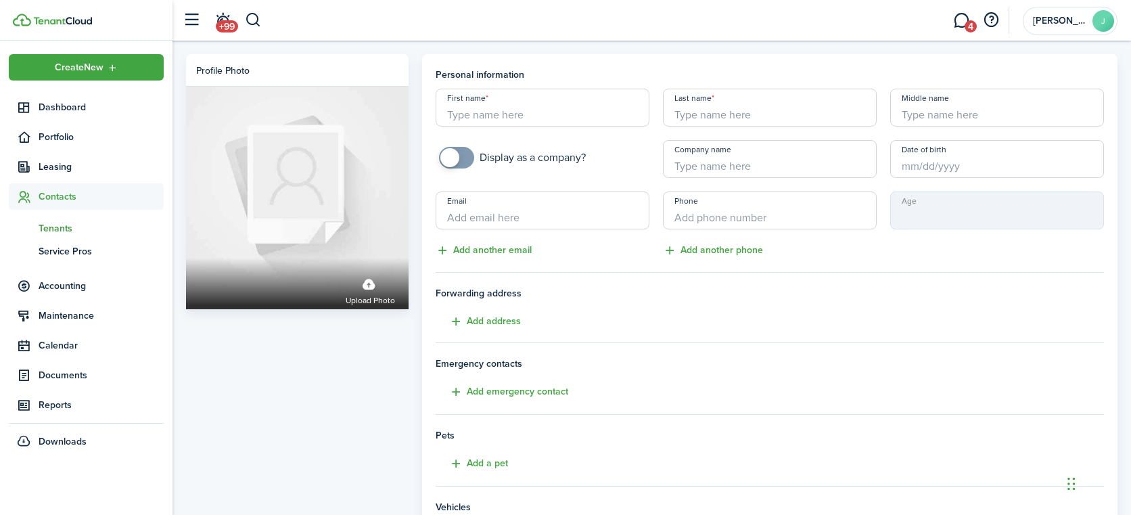
click at [534, 113] on input "First name" at bounding box center [542, 108] width 214 height 38
type input "[PERSON_NAME]"
click at [512, 218] on input "Email" at bounding box center [542, 210] width 214 height 38
type input "[EMAIL_ADDRESS][DOMAIN_NAME]"
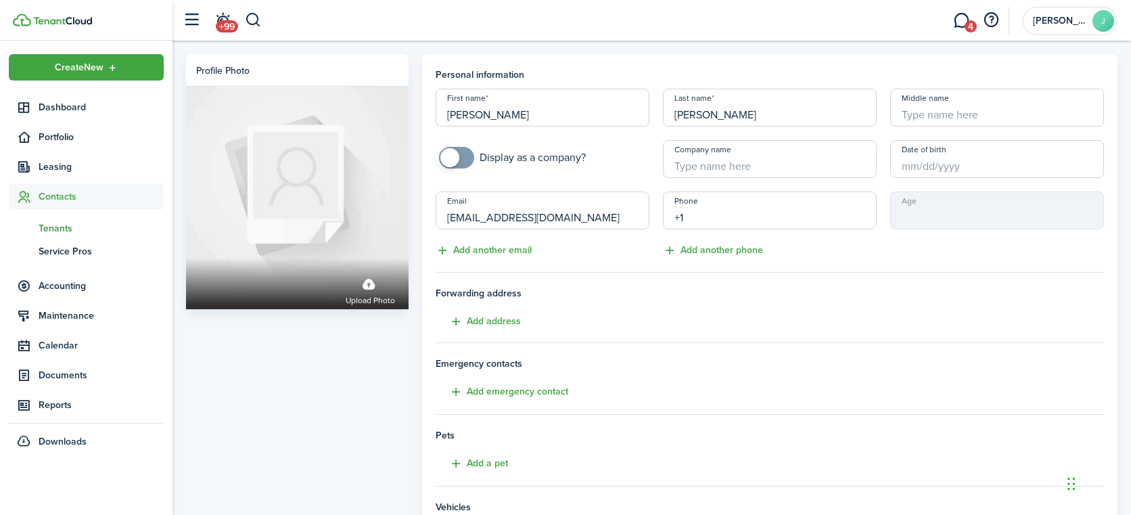
click at [734, 217] on input "+1" at bounding box center [770, 210] width 214 height 38
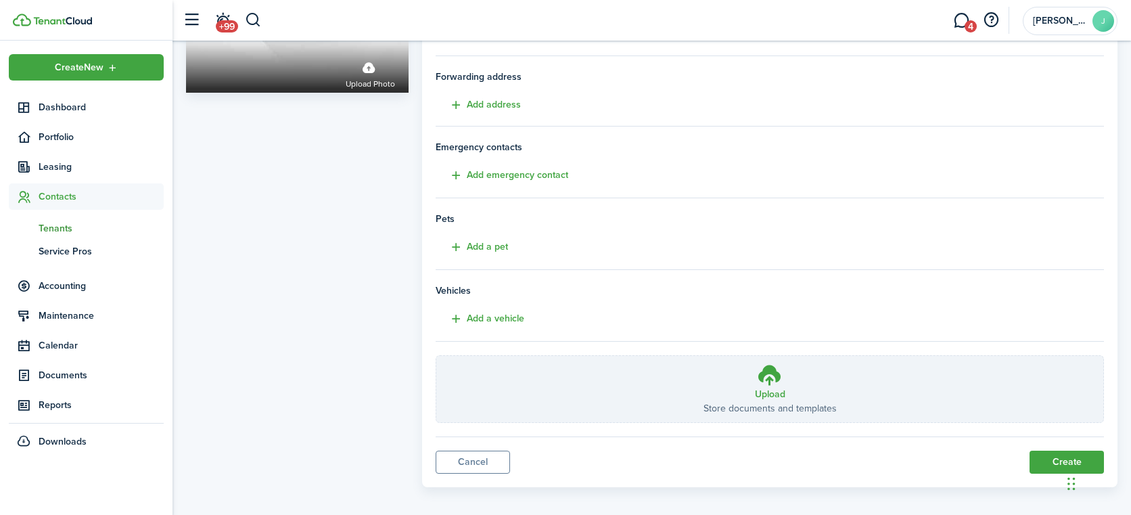
scroll to position [223, 0]
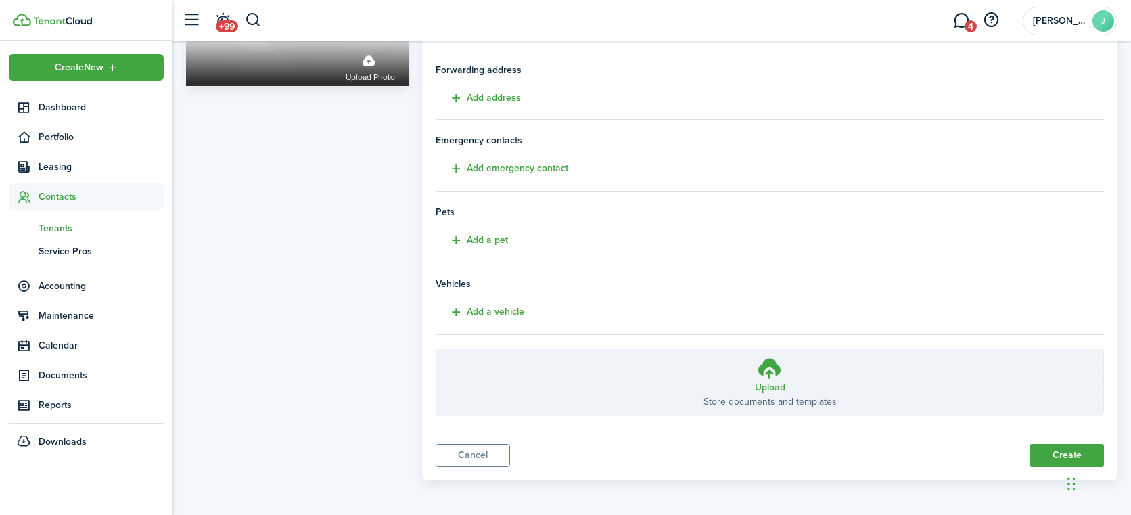
type input "[PHONE_NUMBER]"
click at [1062, 450] on button "Create" at bounding box center [1066, 455] width 74 height 23
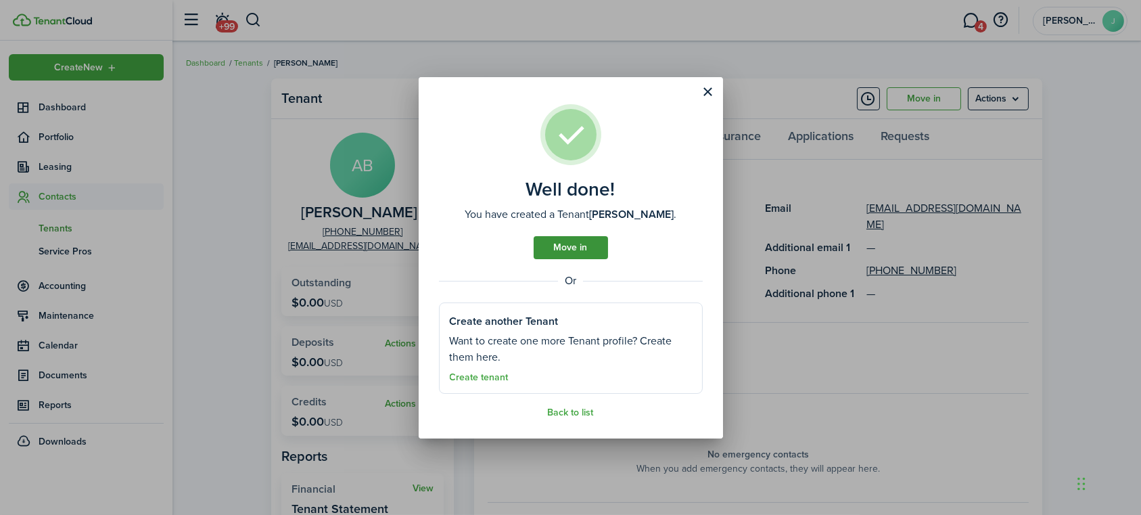
click at [574, 247] on link "Move in" at bounding box center [571, 247] width 74 height 23
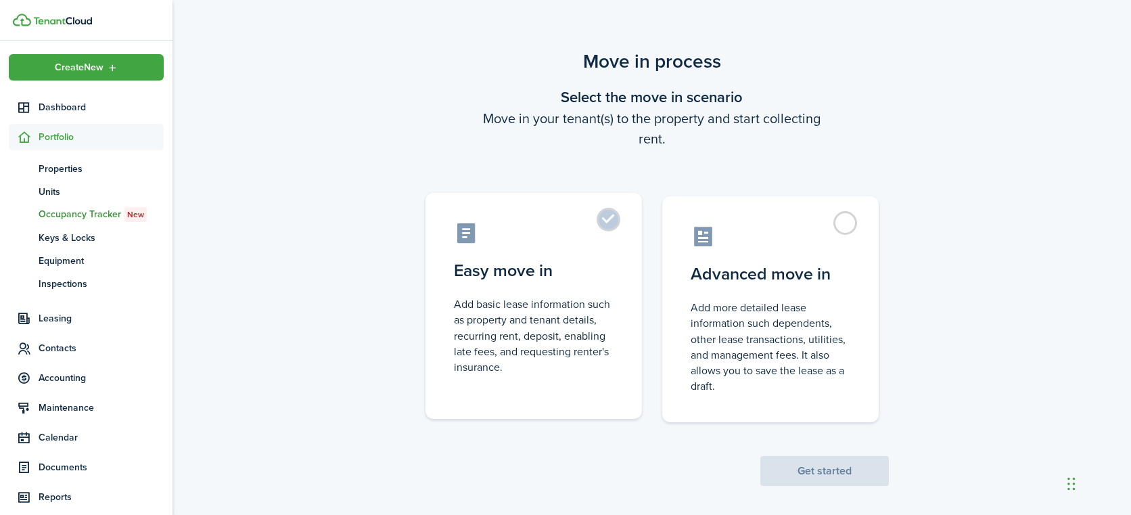
click at [607, 220] on label "Easy move in Add basic lease information such as property and tenant details, r…" at bounding box center [533, 306] width 216 height 226
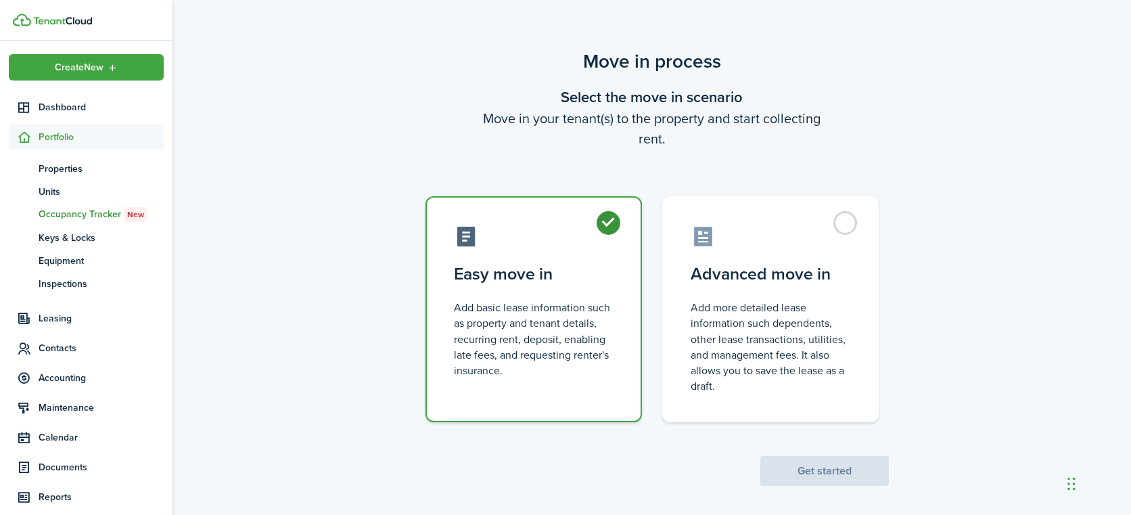
radio input "true"
click at [838, 470] on button "Get started" at bounding box center [824, 471] width 128 height 30
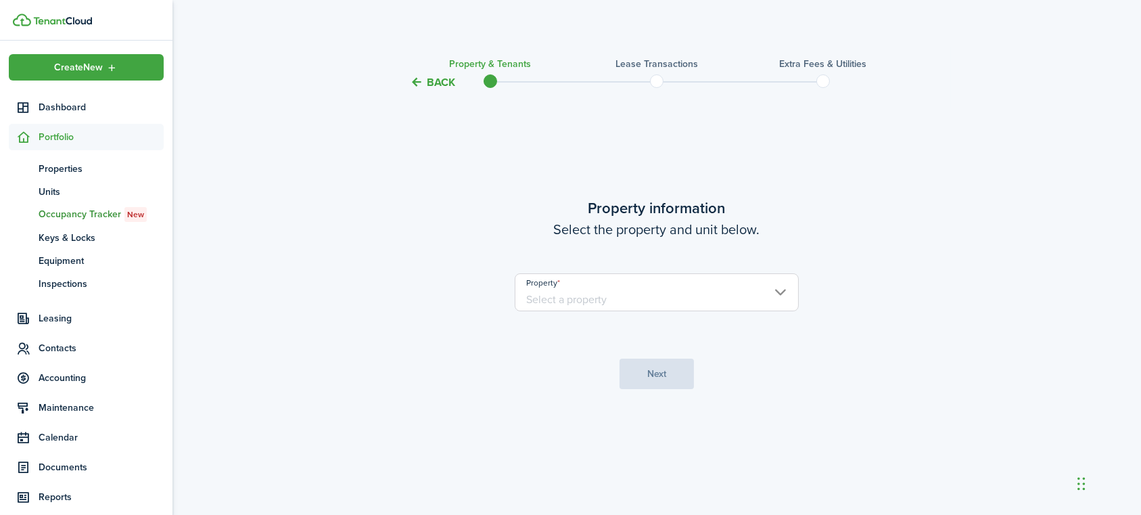
click at [780, 291] on input "Property" at bounding box center [657, 292] width 284 height 38
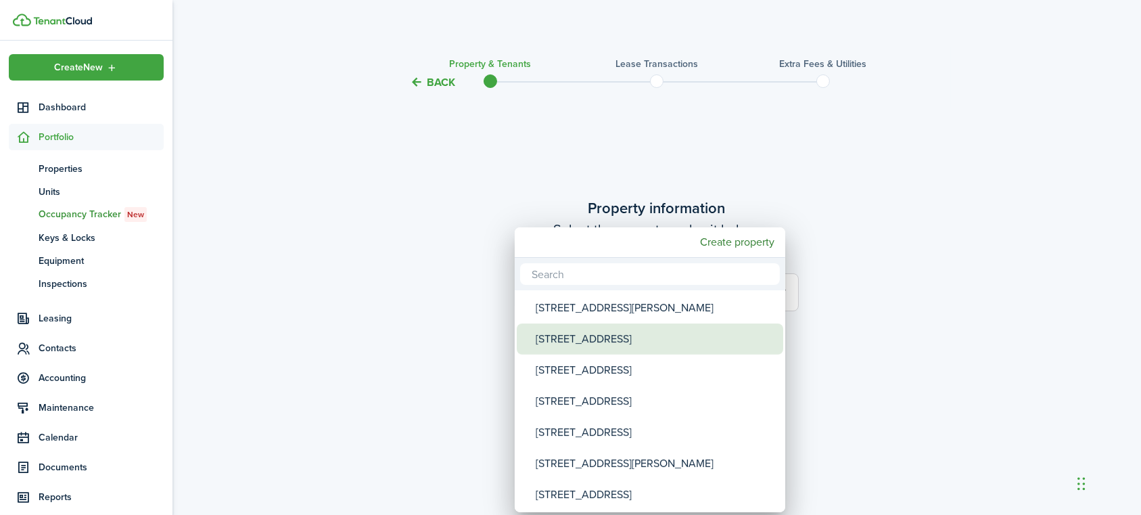
click at [634, 336] on div "[STREET_ADDRESS]" at bounding box center [655, 338] width 239 height 31
type input "[STREET_ADDRESS]"
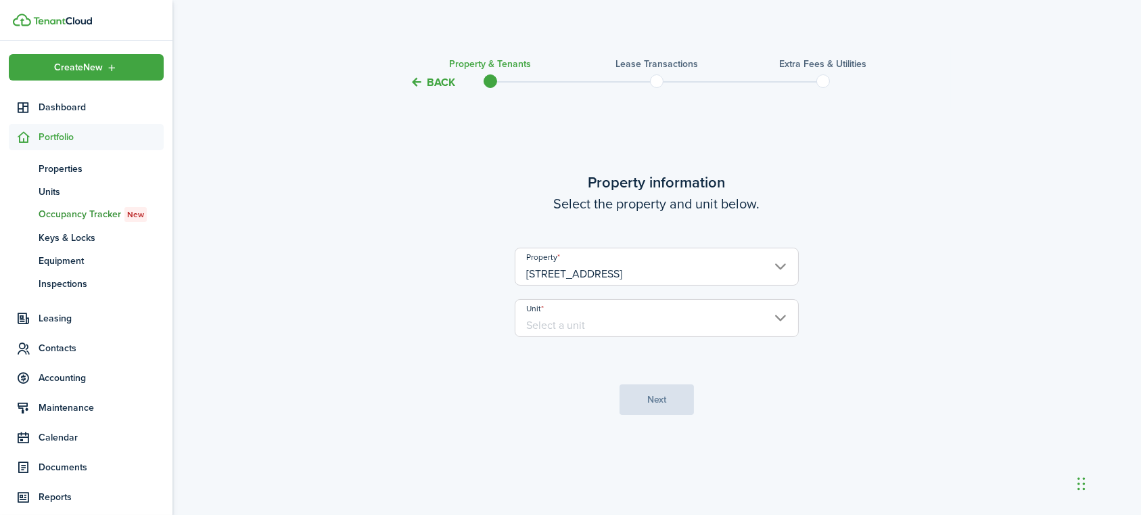
click at [782, 318] on input "Unit" at bounding box center [657, 318] width 284 height 38
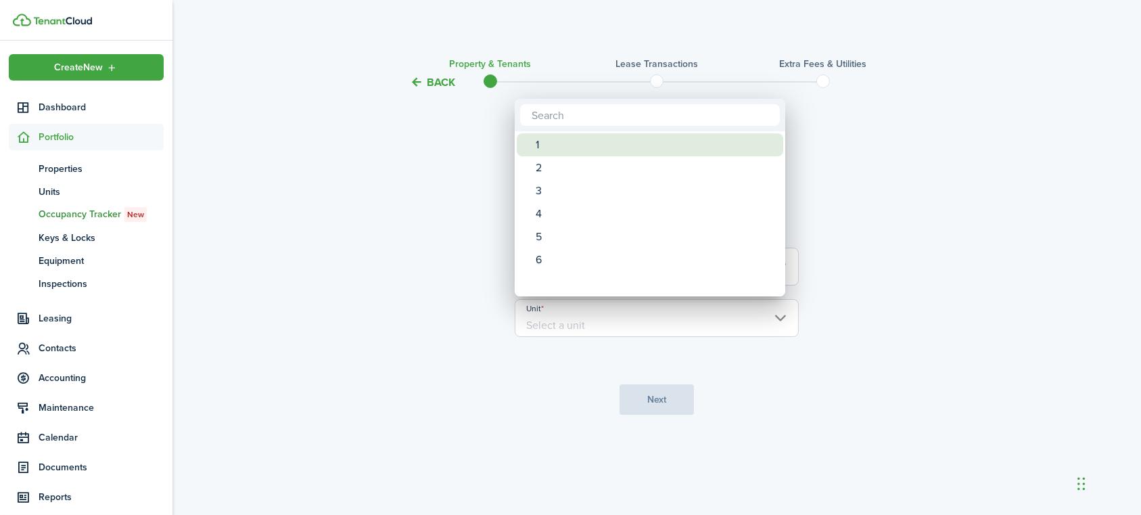
click at [573, 143] on div "1" at bounding box center [655, 144] width 239 height 23
type input "1"
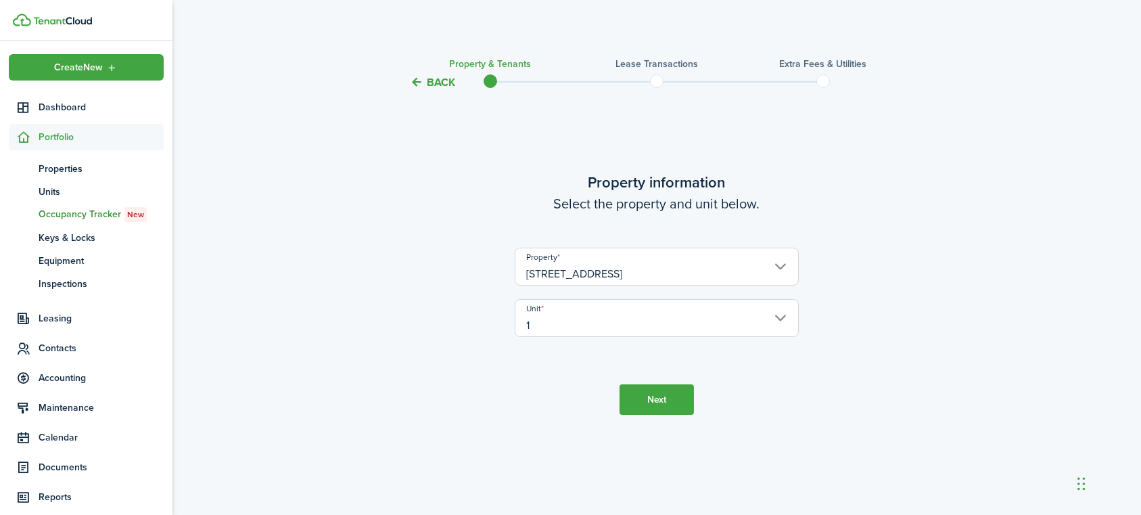
click at [658, 394] on button "Next" at bounding box center [656, 399] width 74 height 30
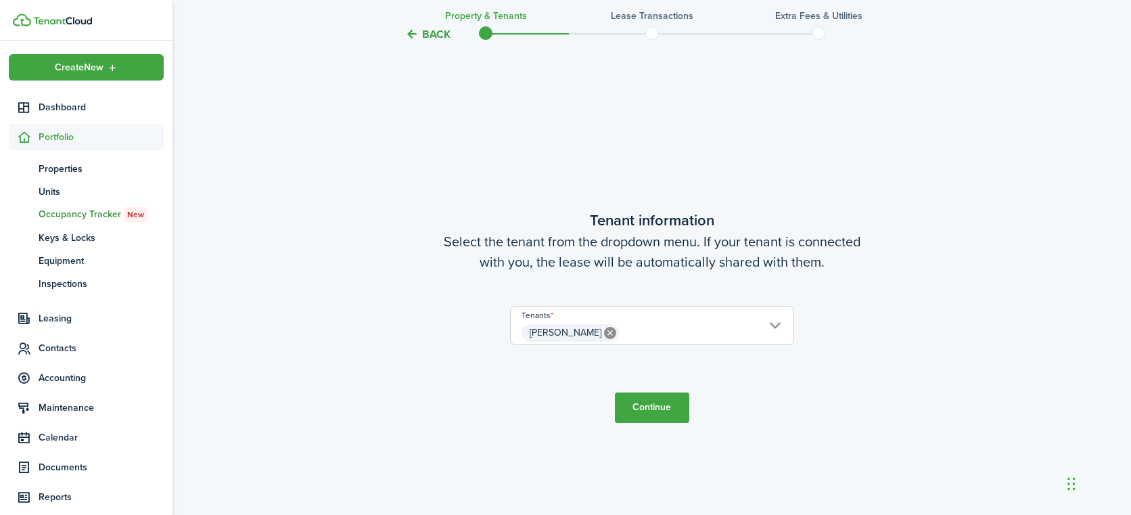
scroll to position [424, 0]
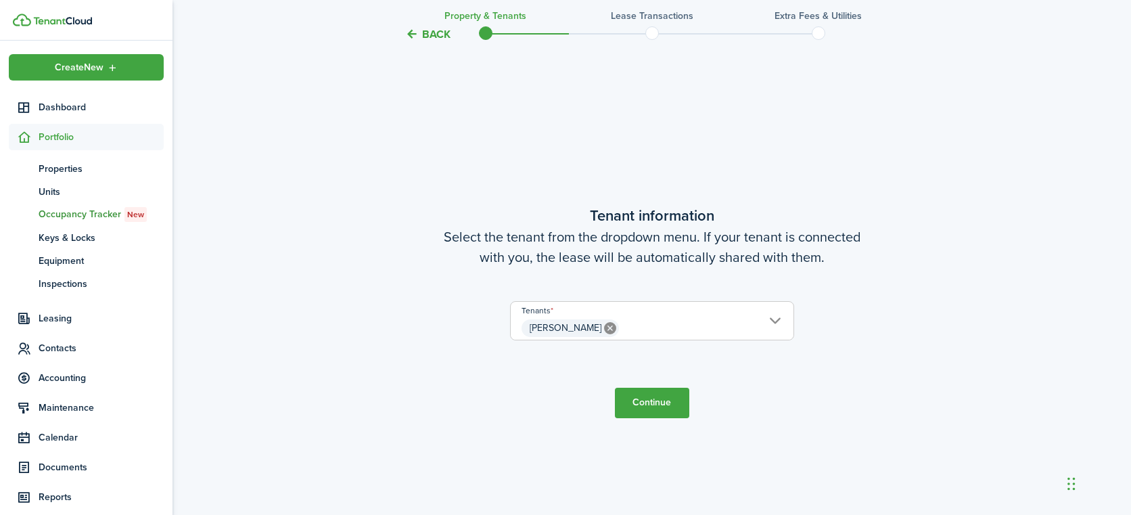
click at [646, 400] on button "Continue" at bounding box center [652, 402] width 74 height 30
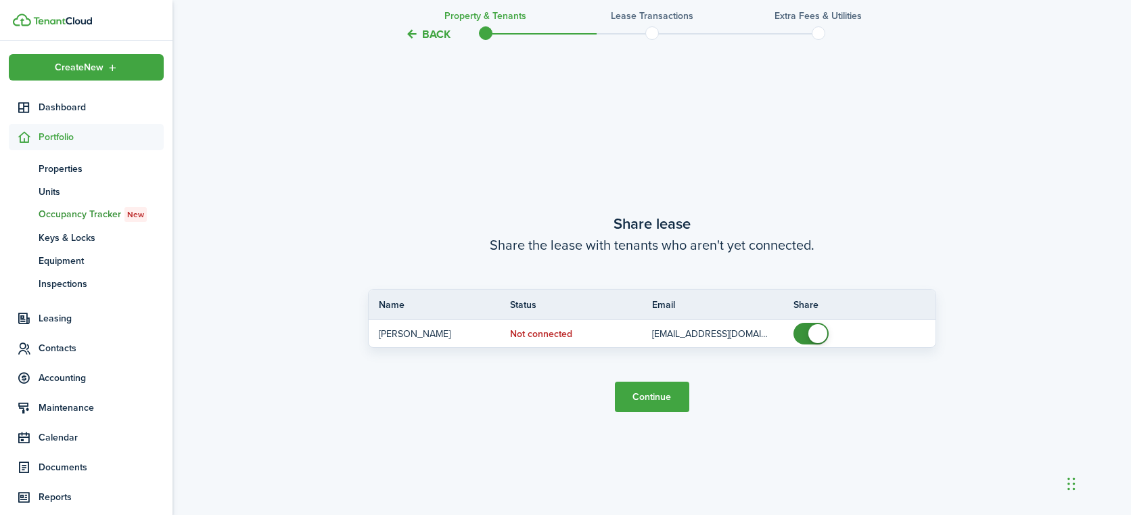
scroll to position [939, 0]
click at [646, 394] on button "Continue" at bounding box center [652, 395] width 74 height 30
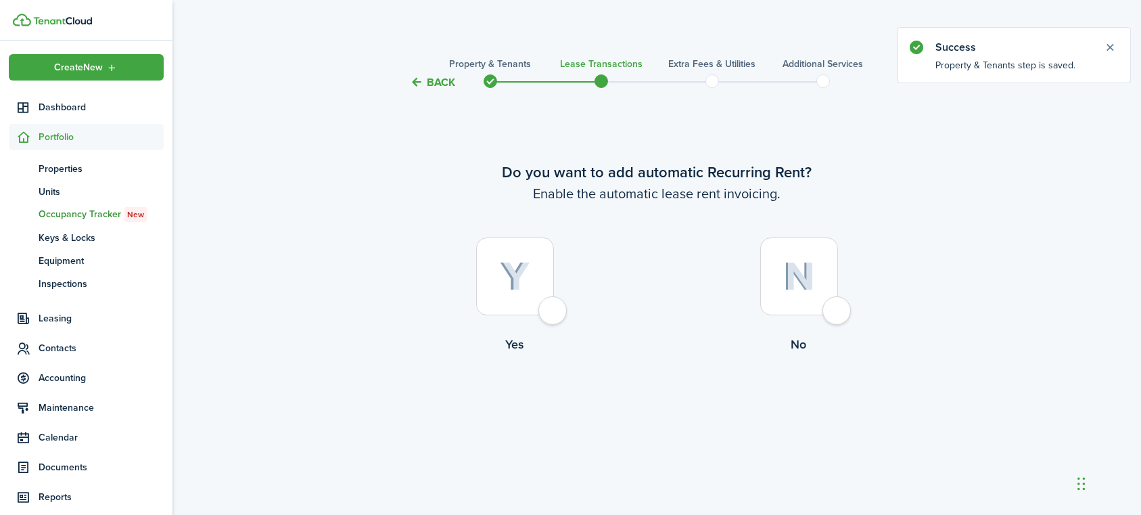
click at [549, 306] on div at bounding box center [515, 276] width 78 height 78
radio input "true"
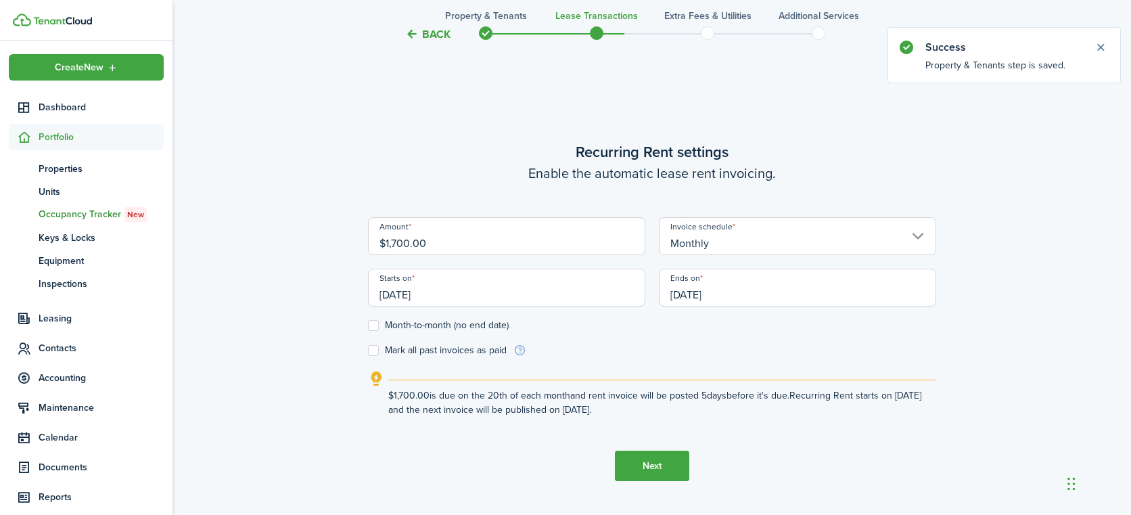
scroll to position [424, 0]
click at [402, 241] on input "$1,700.00" at bounding box center [506, 236] width 277 height 38
type input "$1,750.00"
click at [373, 321] on label "Month-to-month (no end date)" at bounding box center [438, 325] width 141 height 11
click at [368, 325] on input "Month-to-month (no end date)" at bounding box center [367, 325] width 1 height 1
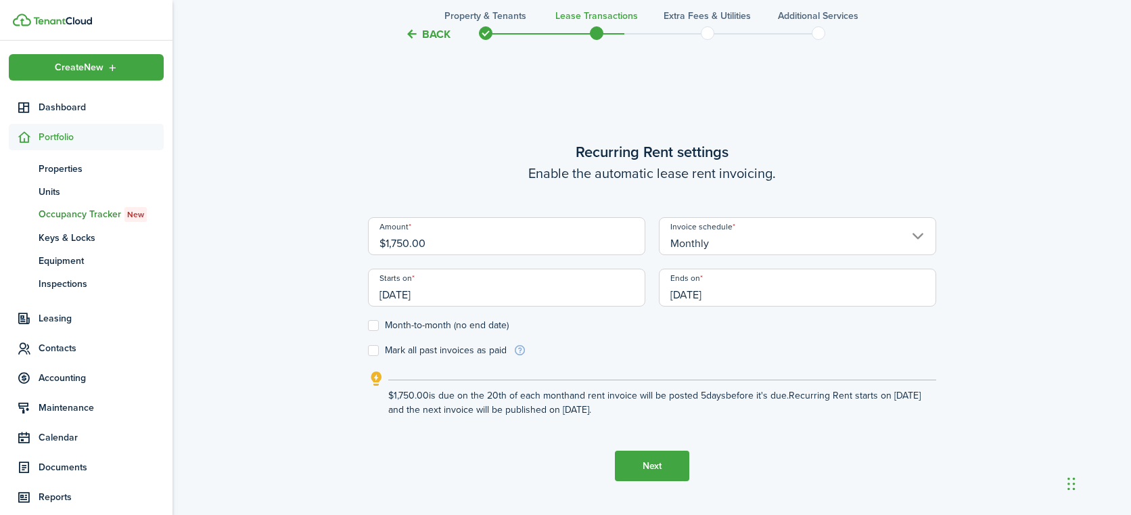
checkbox input "true"
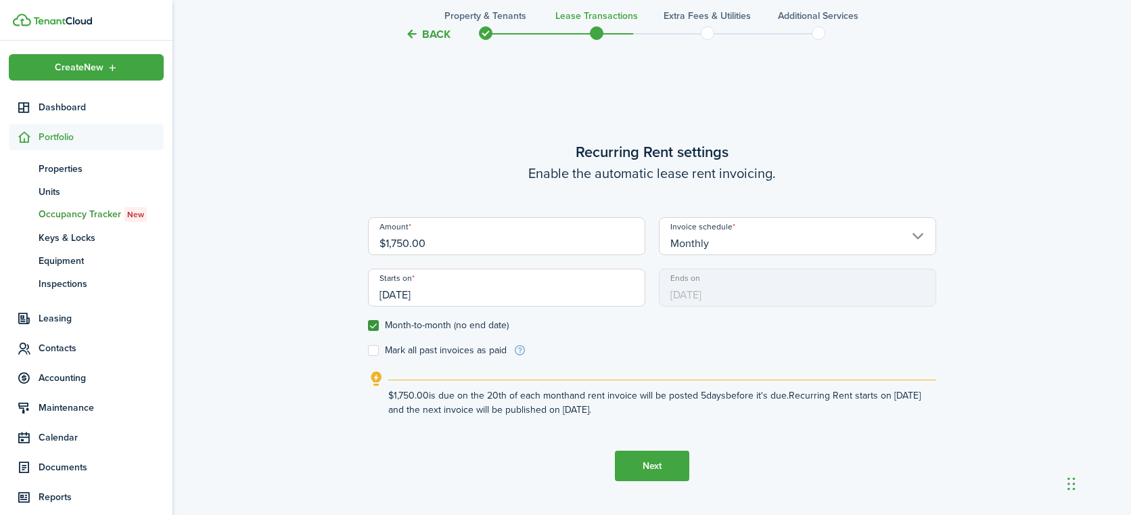
click at [461, 293] on input "[DATE]" at bounding box center [506, 287] width 277 height 38
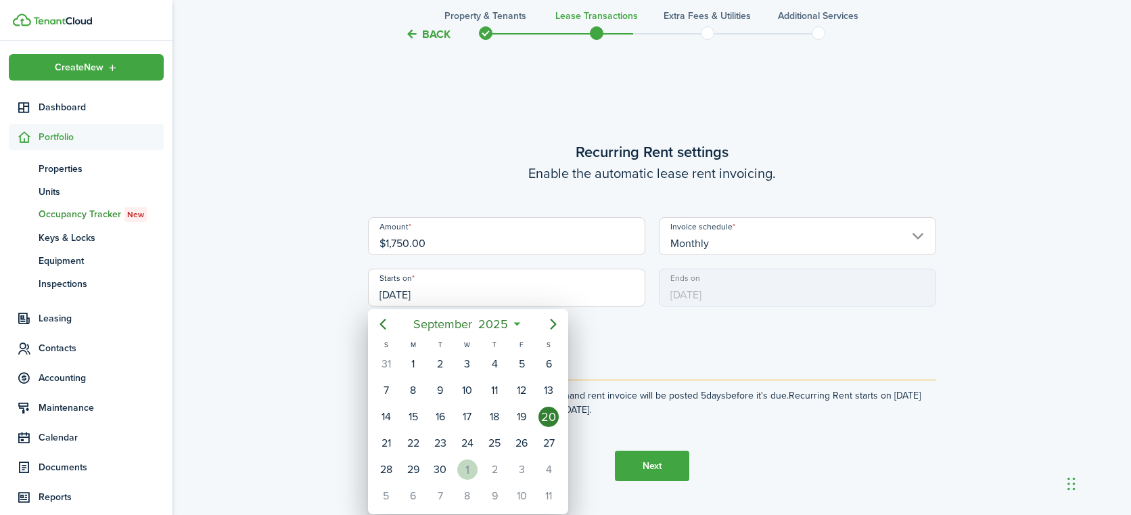
click at [467, 468] on div "1" at bounding box center [467, 469] width 20 height 20
type input "[DATE]"
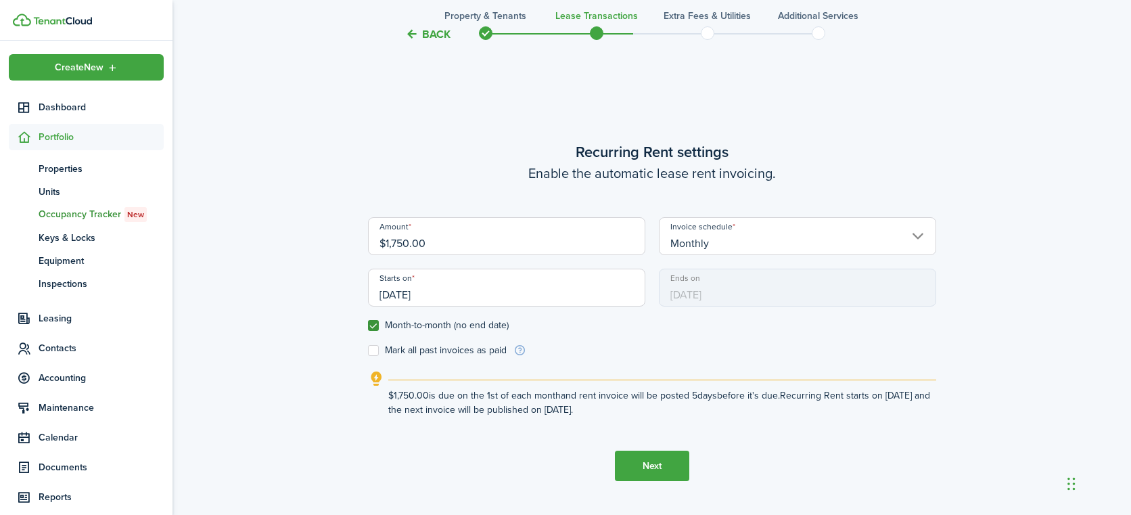
click at [648, 464] on button "Next" at bounding box center [652, 465] width 74 height 30
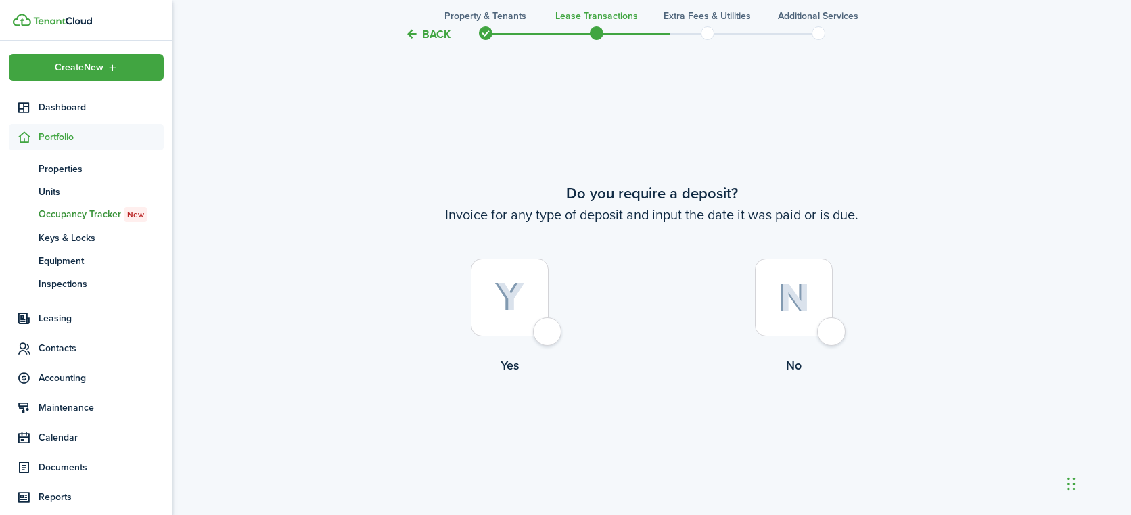
scroll to position [939, 0]
click at [826, 329] on div at bounding box center [794, 295] width 78 height 78
radio input "true"
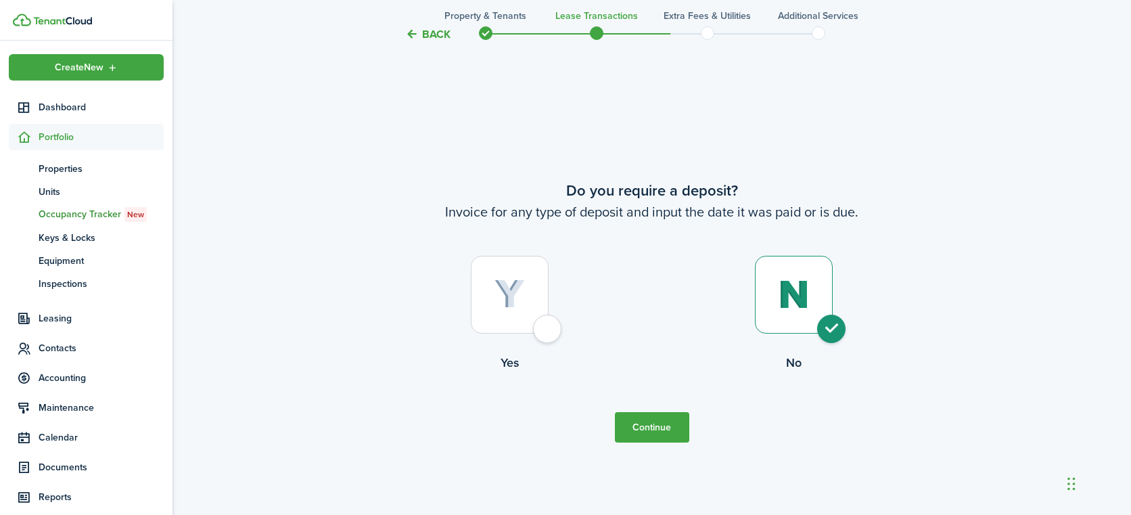
click at [639, 425] on button "Continue" at bounding box center [652, 427] width 74 height 30
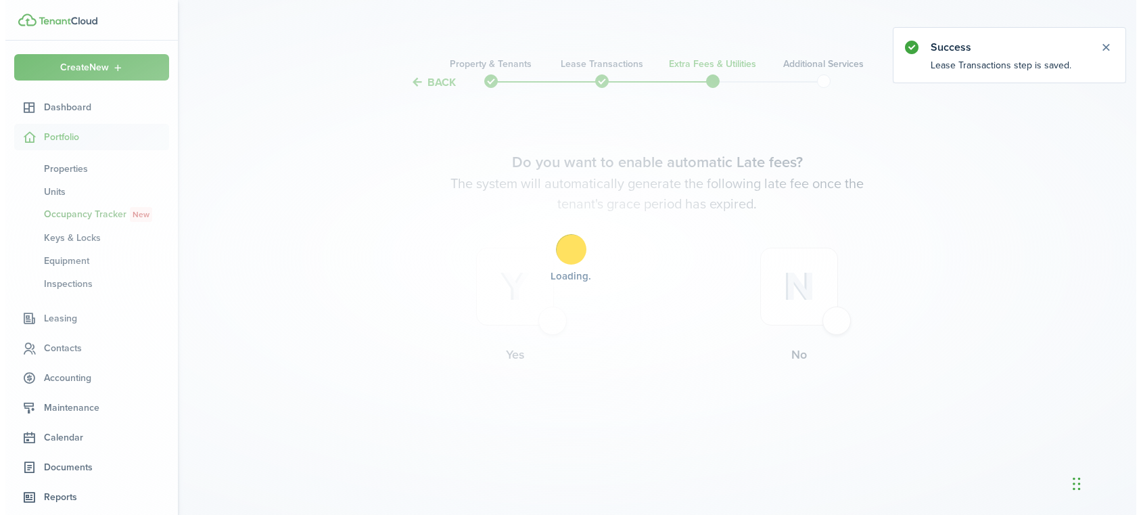
scroll to position [0, 0]
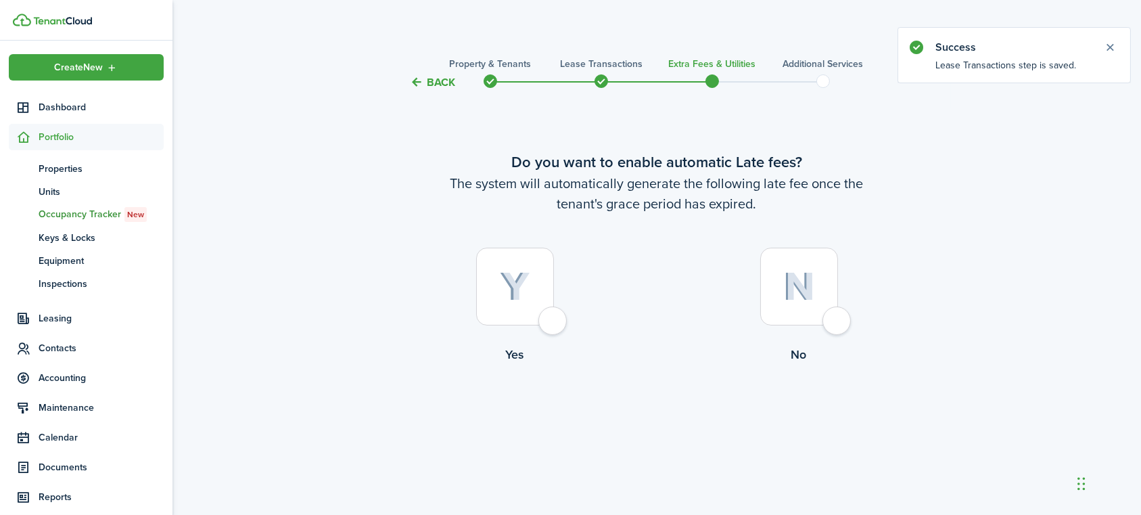
click at [832, 317] on div at bounding box center [799, 286] width 78 height 78
radio input "true"
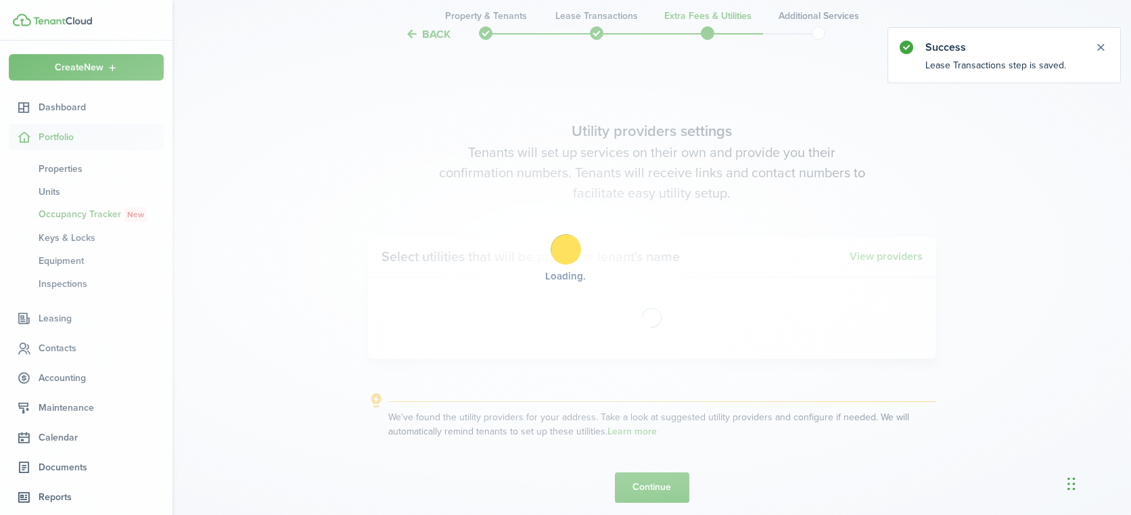
scroll to position [424, 0]
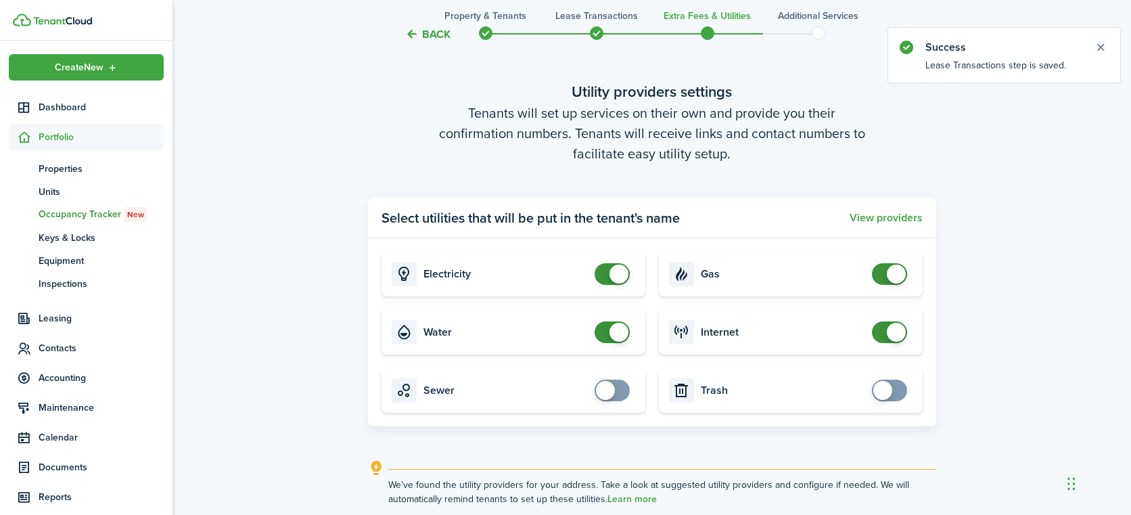
checkbox input "false"
click at [618, 329] on span at bounding box center [618, 332] width 19 height 19
checkbox input "false"
click at [892, 275] on span at bounding box center [896, 273] width 19 height 19
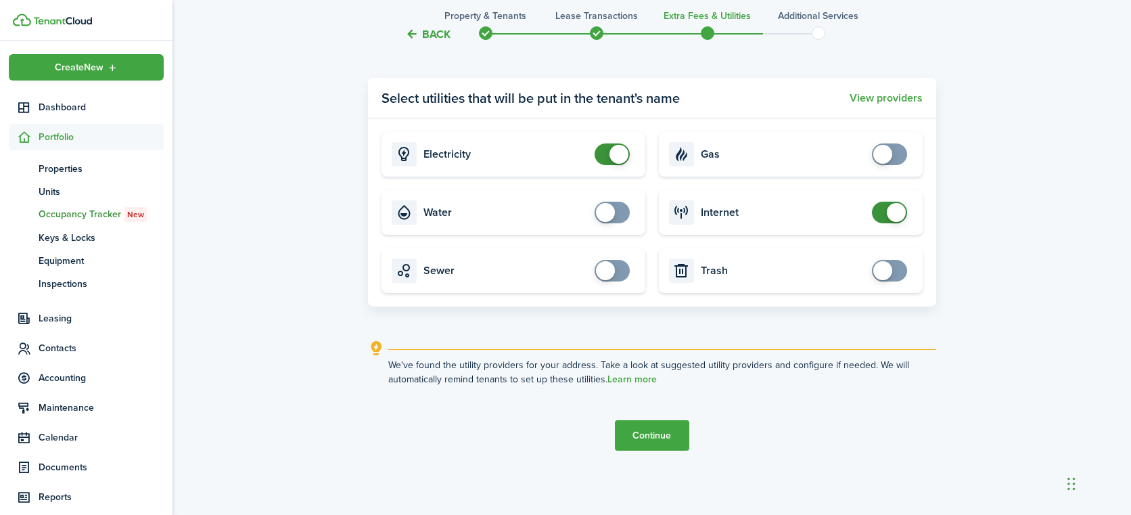
click at [659, 437] on button "Continue" at bounding box center [652, 435] width 74 height 30
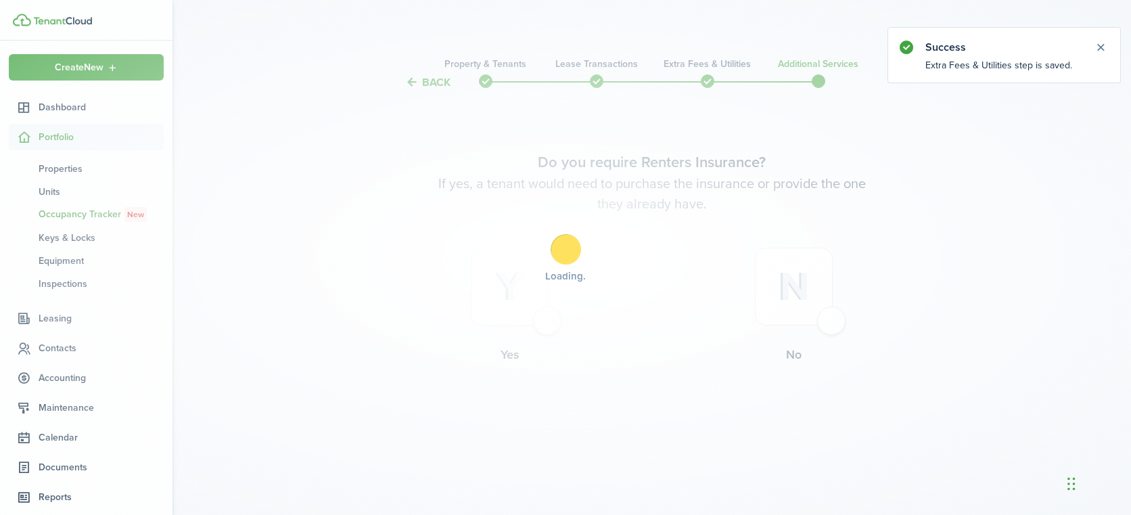
scroll to position [0, 0]
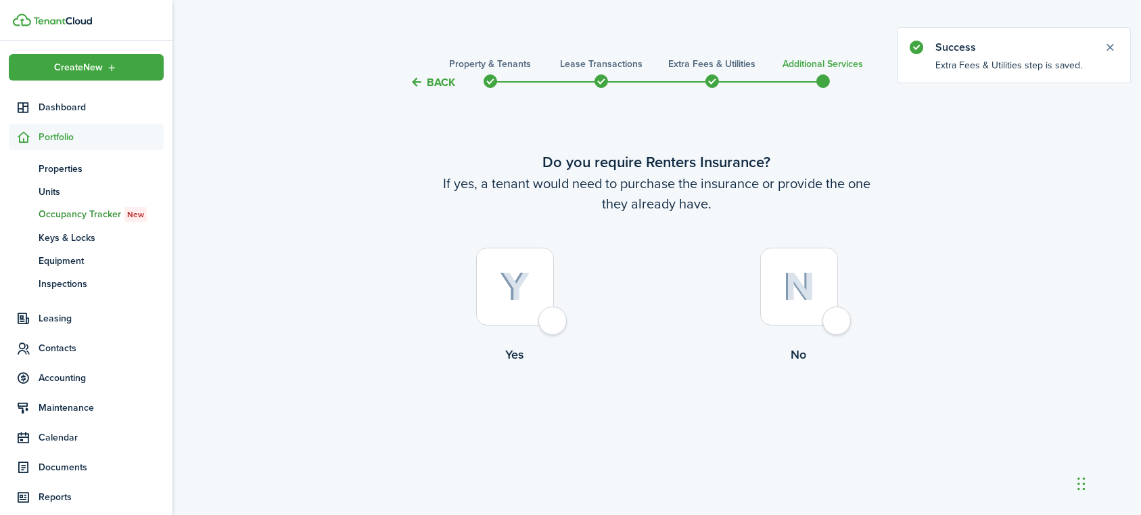
click at [831, 321] on div at bounding box center [799, 286] width 78 height 78
radio input "true"
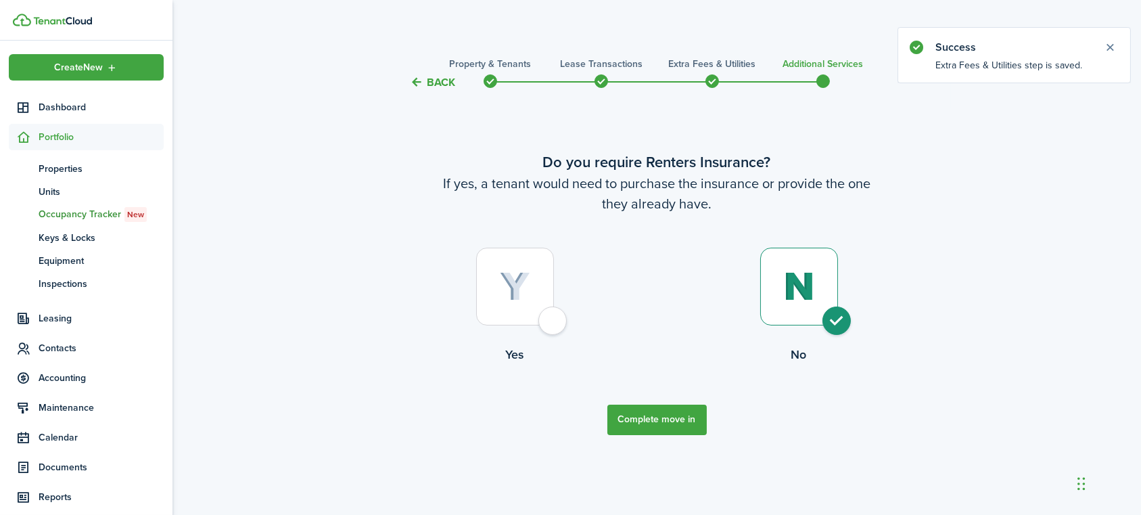
click at [665, 419] on button "Complete move in" at bounding box center [656, 419] width 99 height 30
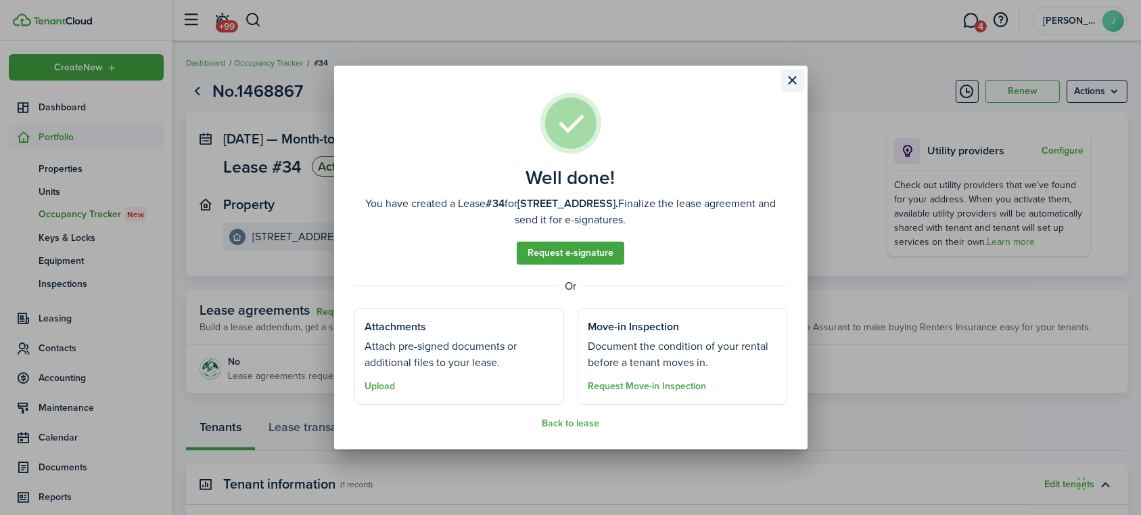
click at [795, 79] on button "Close modal" at bounding box center [792, 80] width 23 height 23
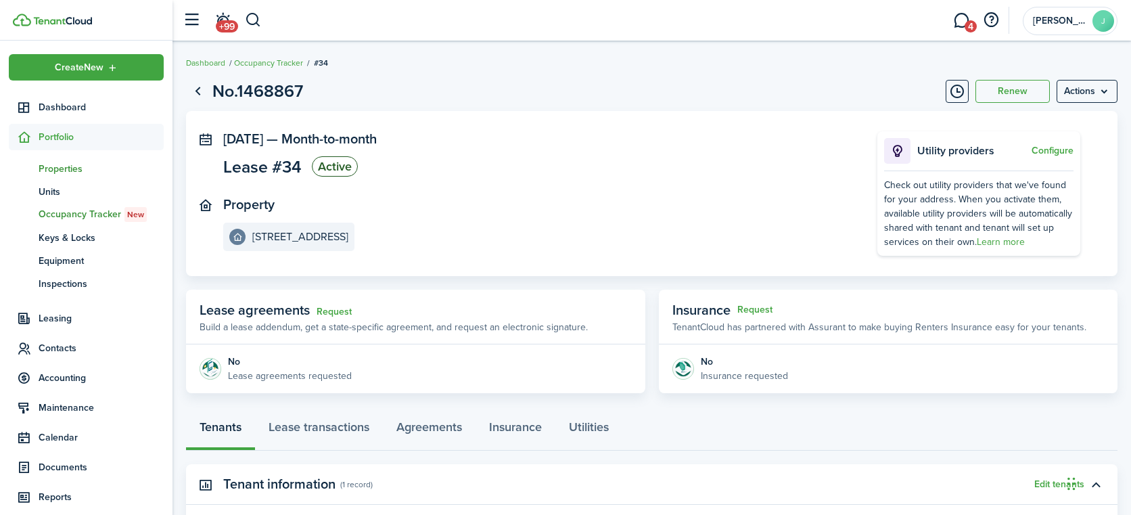
click at [69, 170] on span "Properties" at bounding box center [101, 169] width 125 height 14
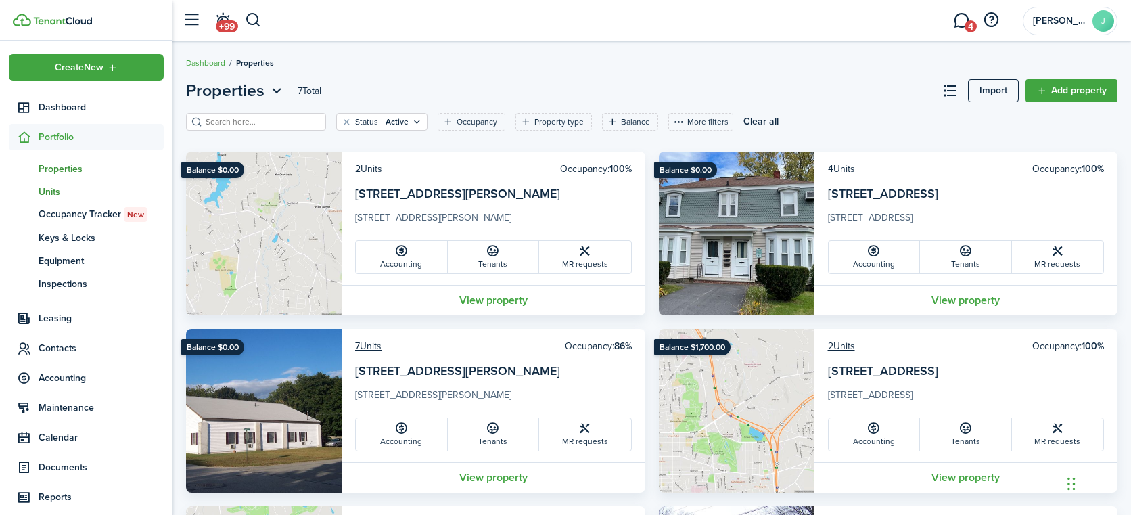
click at [50, 190] on span "Units" at bounding box center [101, 192] width 125 height 14
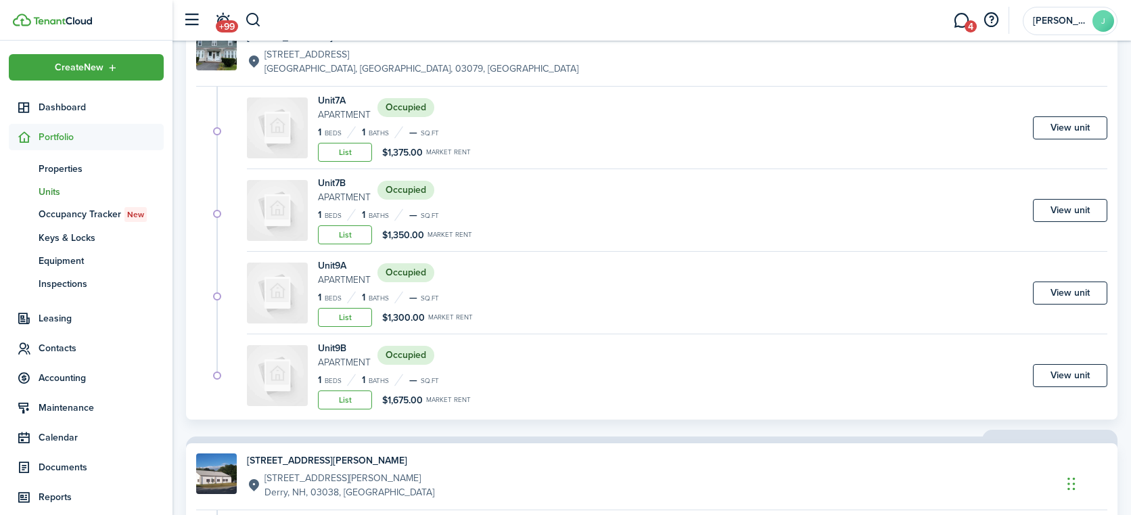
scroll to position [406, 0]
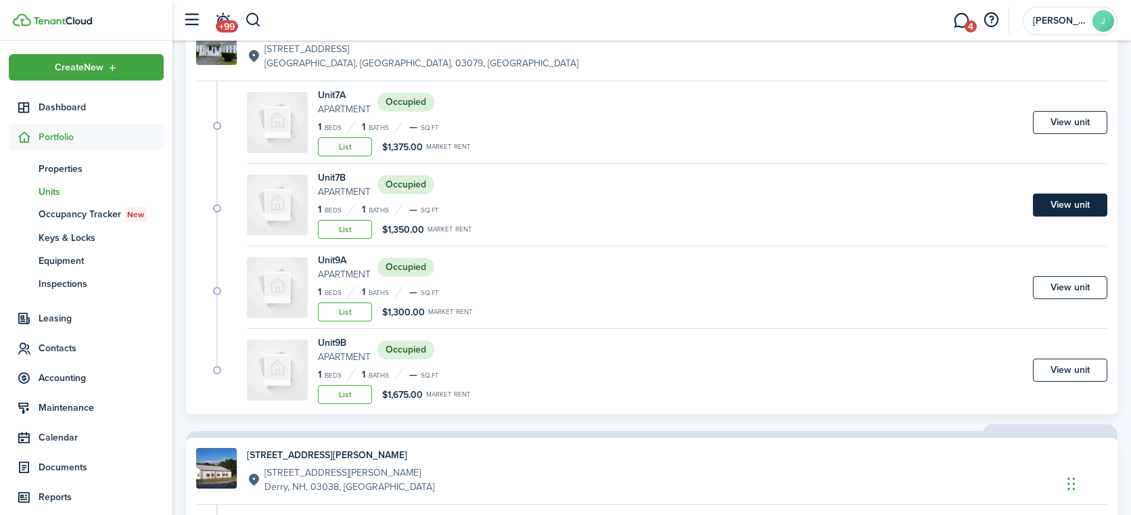
click at [1068, 199] on link "View unit" at bounding box center [1070, 204] width 74 height 23
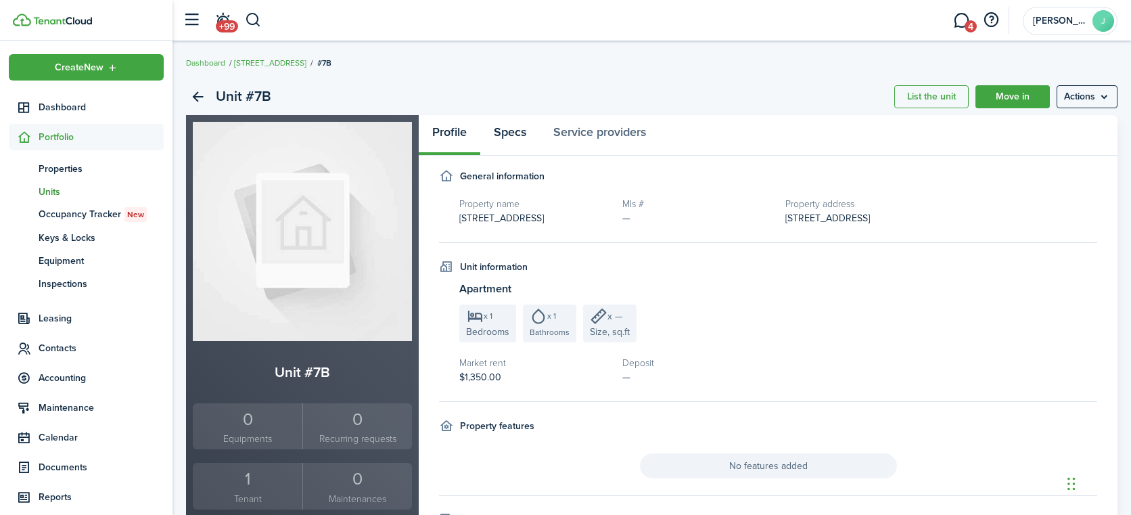
click at [519, 132] on link "Specs" at bounding box center [510, 135] width 60 height 41
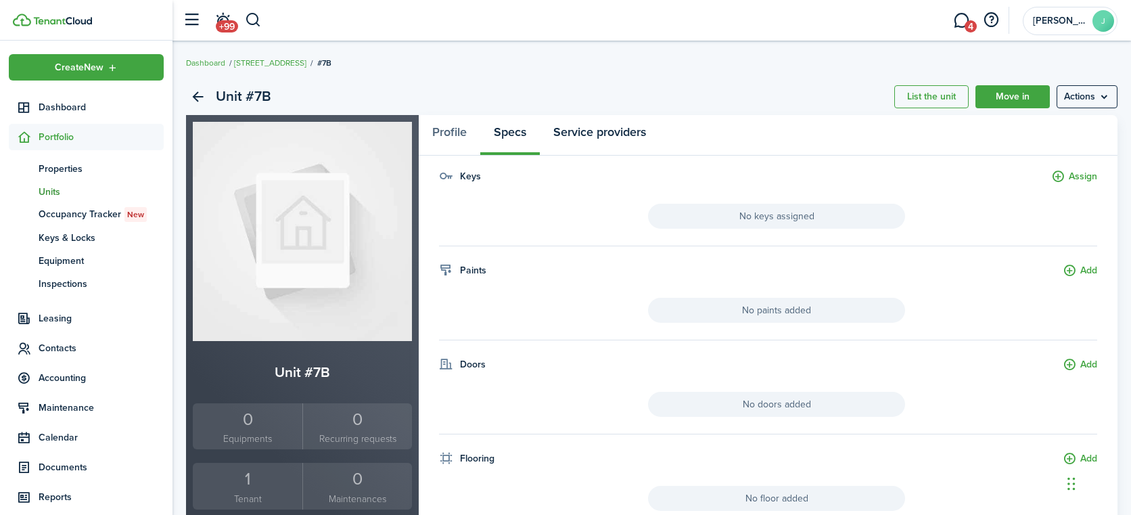
click at [603, 134] on link "Service providers" at bounding box center [600, 135] width 120 height 41
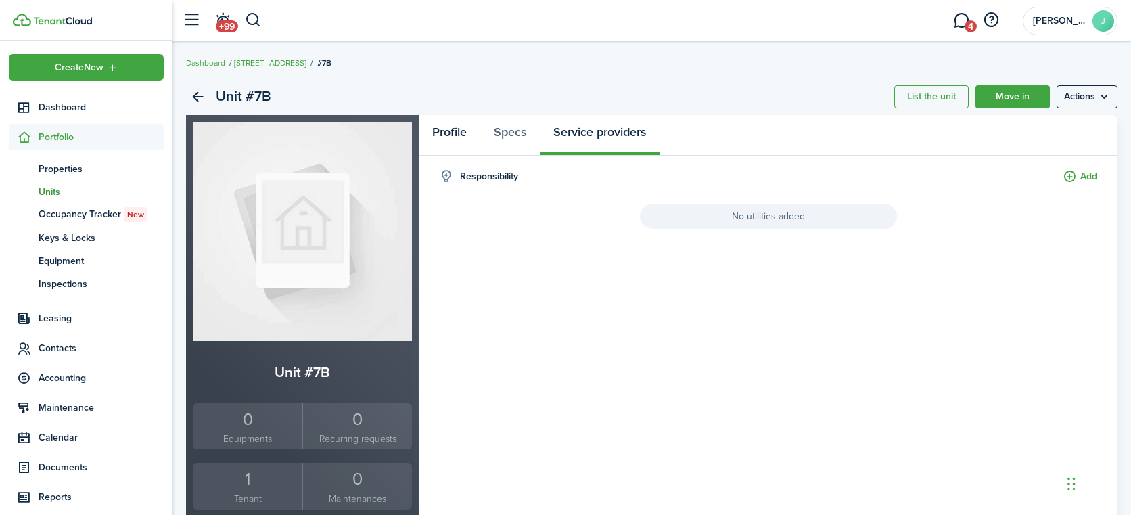
click at [446, 133] on link "Profile" at bounding box center [450, 135] width 62 height 41
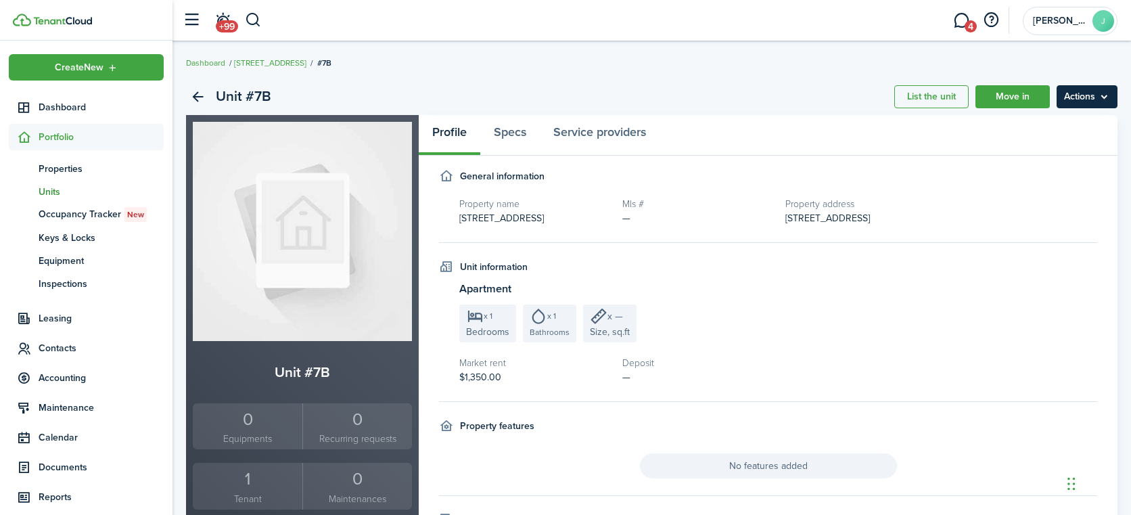
click at [1095, 98] on menu-btn "Actions" at bounding box center [1086, 96] width 61 height 23
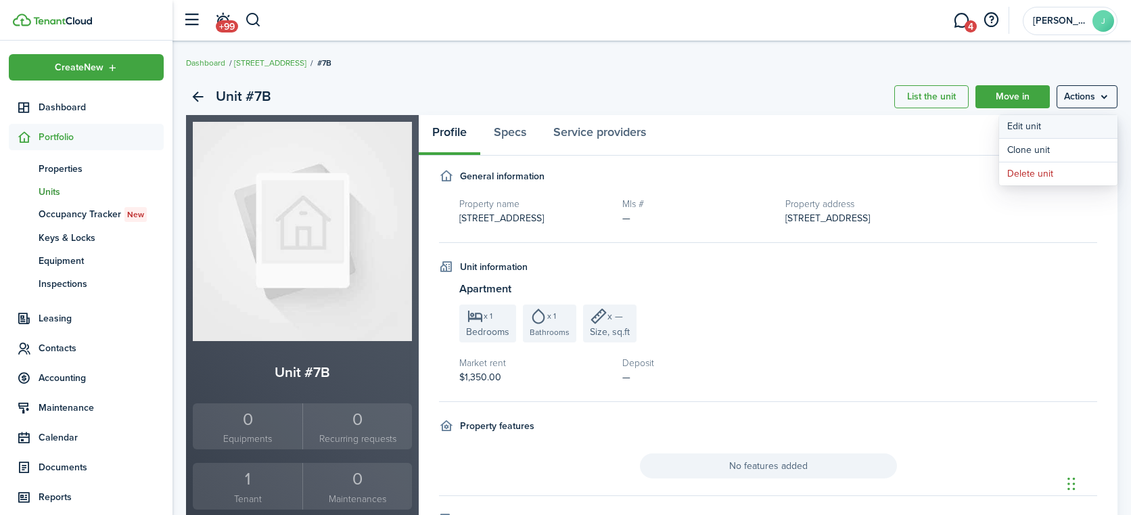
click at [1033, 128] on link "Edit unit" at bounding box center [1058, 126] width 118 height 23
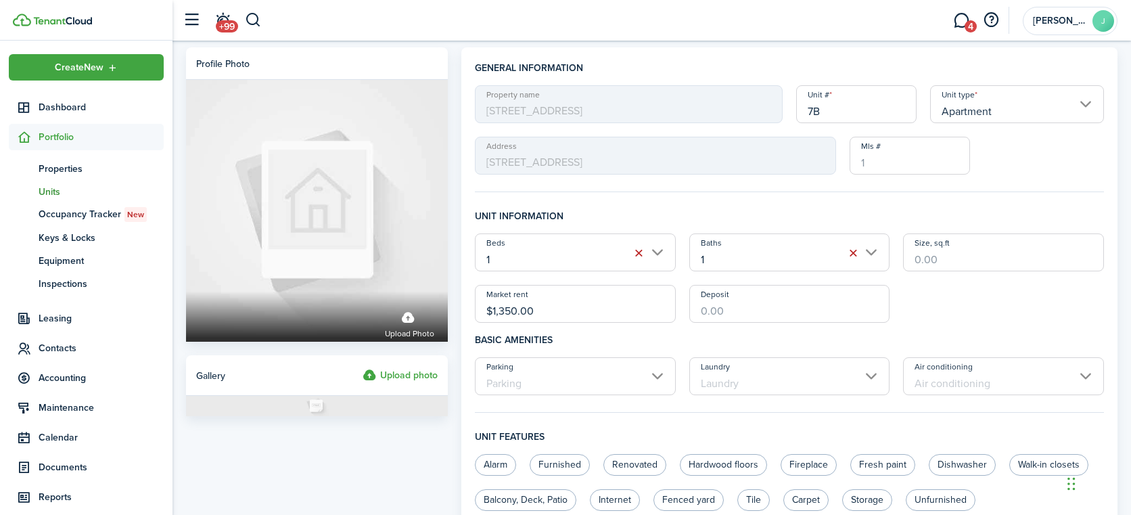
click at [511, 310] on input "$1,350.00" at bounding box center [575, 304] width 201 height 38
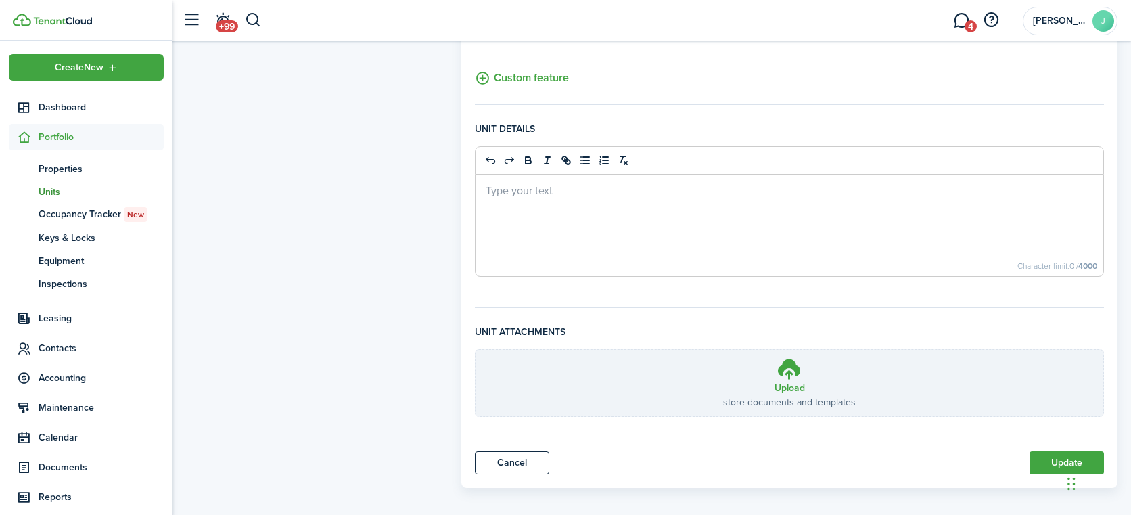
scroll to position [490, 0]
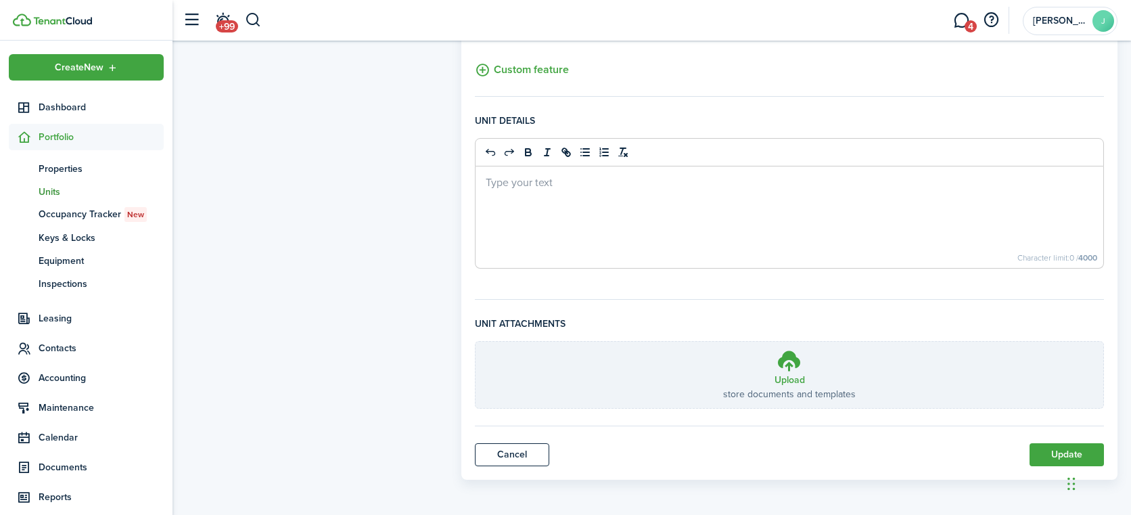
type input "$1,700.00"
click at [1058, 453] on button "Update" at bounding box center [1066, 454] width 74 height 23
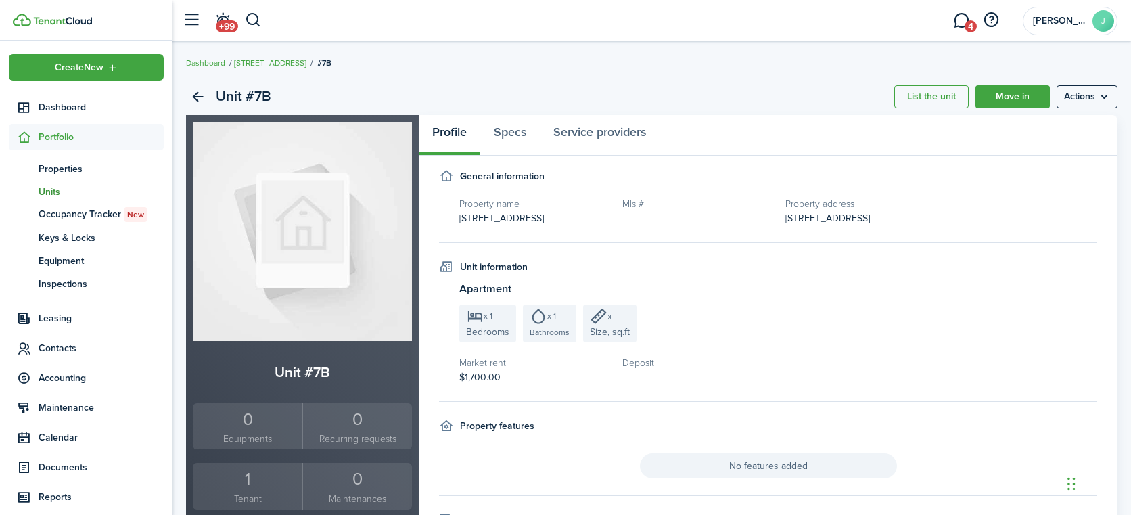
click at [53, 191] on span "Units" at bounding box center [101, 192] width 125 height 14
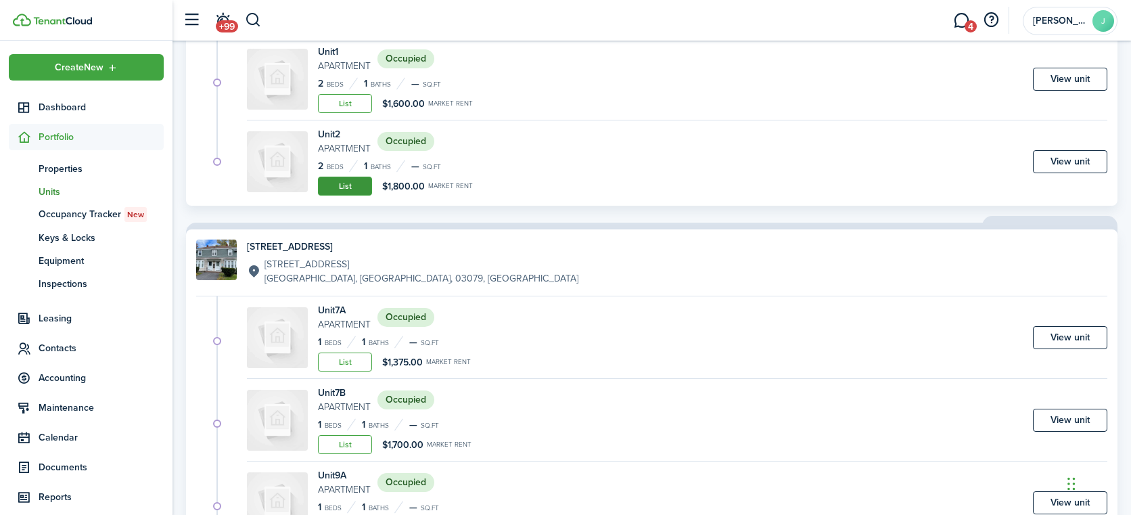
scroll to position [68, 0]
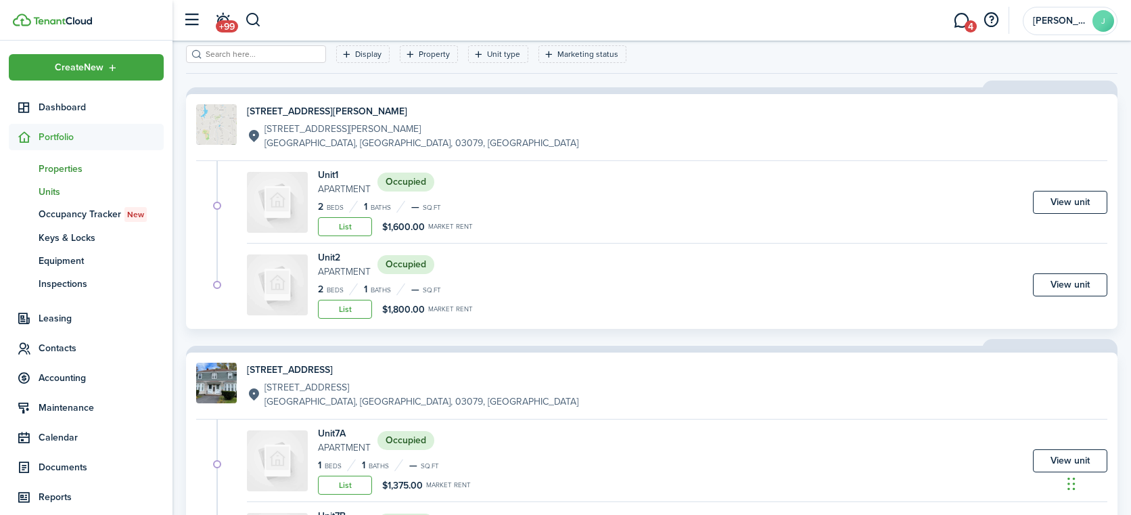
click at [64, 168] on span "Properties" at bounding box center [101, 169] width 125 height 14
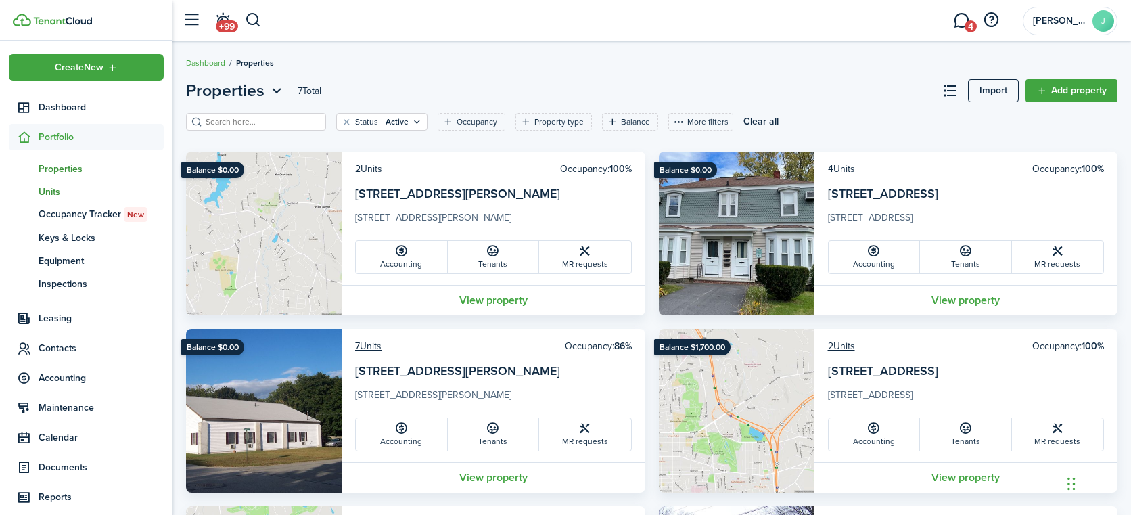
click at [55, 188] on span "Units" at bounding box center [101, 192] width 125 height 14
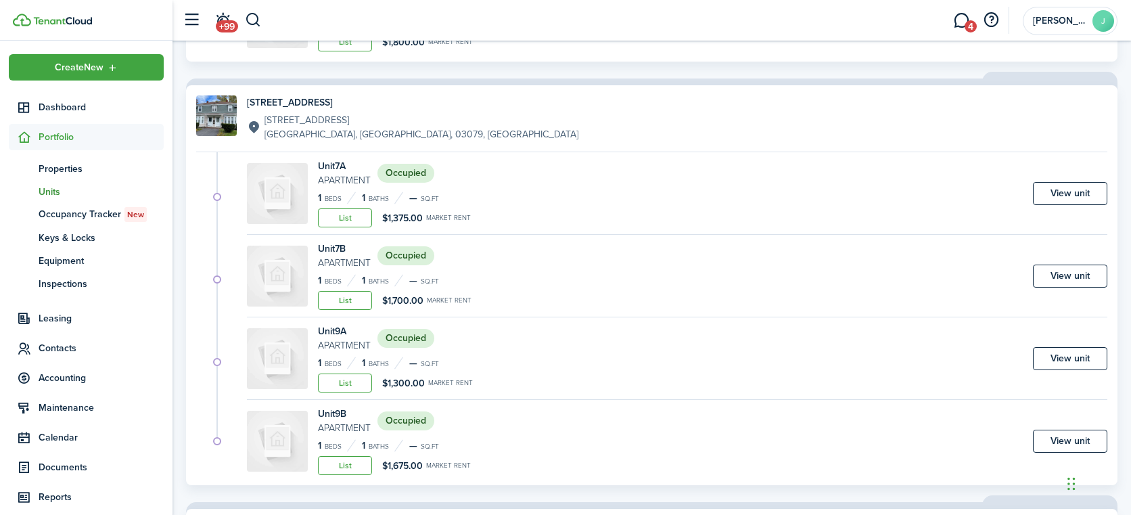
scroll to position [338, 0]
